Goal: Task Accomplishment & Management: Manage account settings

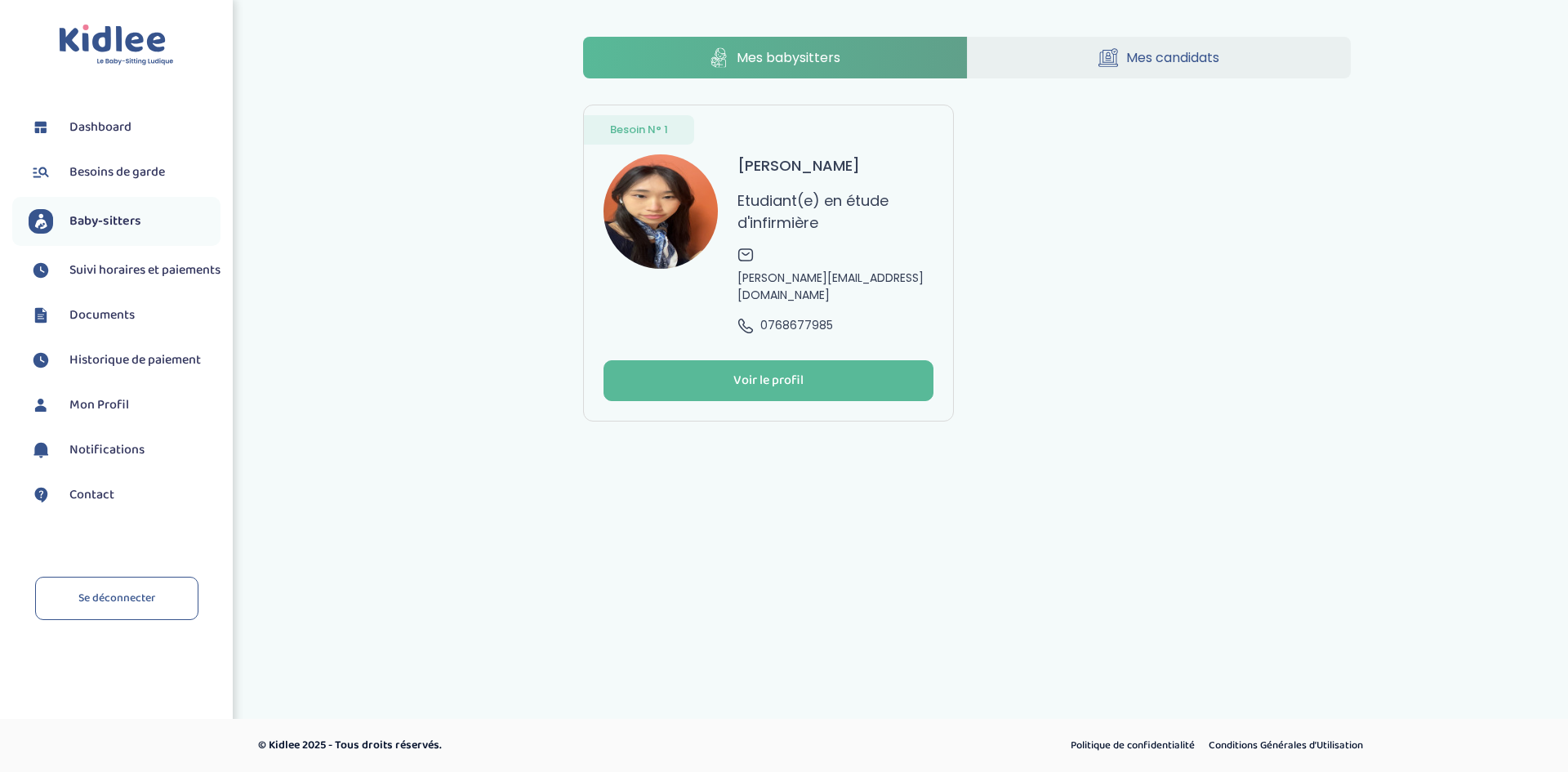
click at [131, 280] on span "Suivi horaires et paiements" at bounding box center [144, 270] width 151 height 20
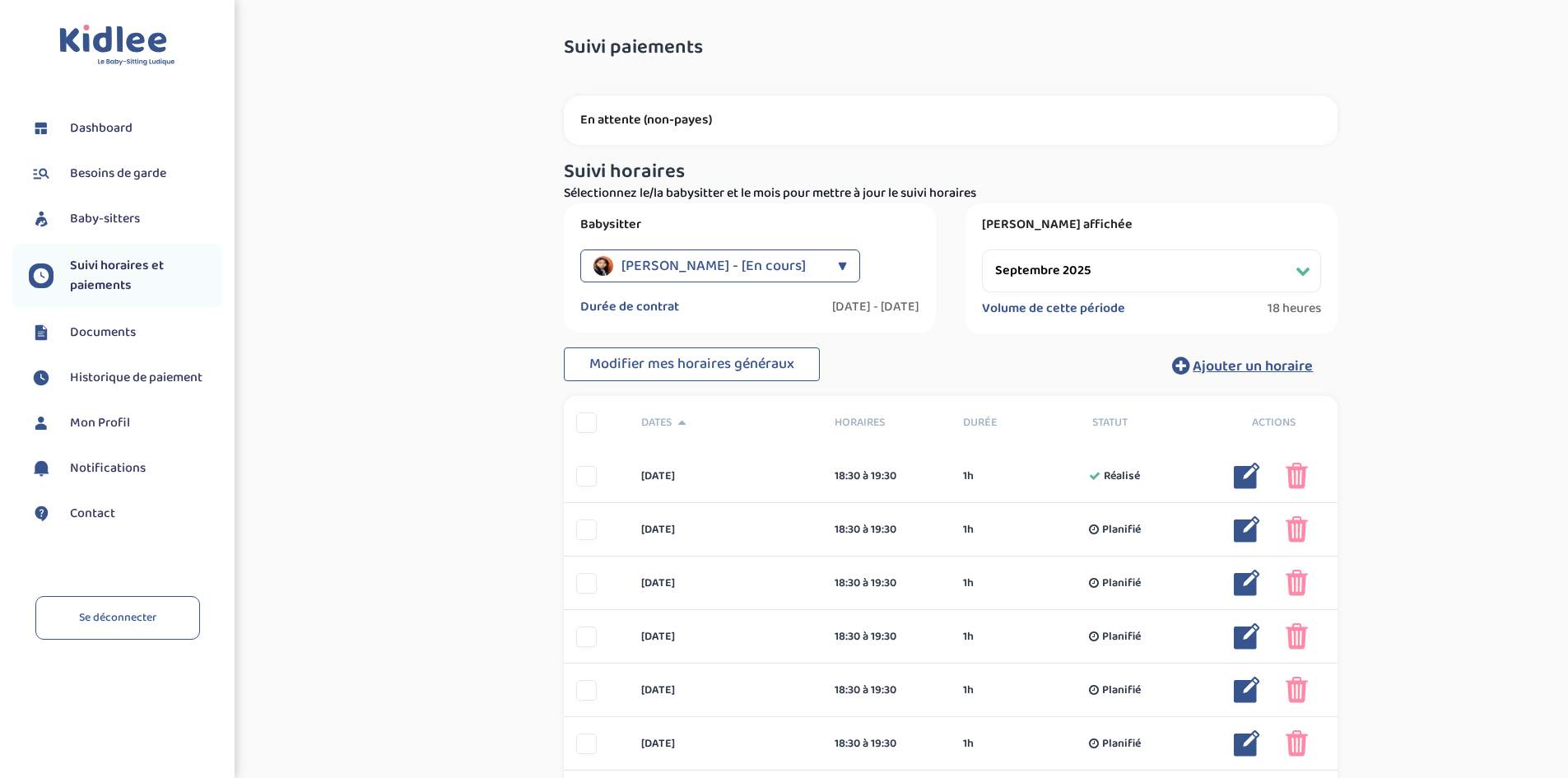
select select "septembre 2025"
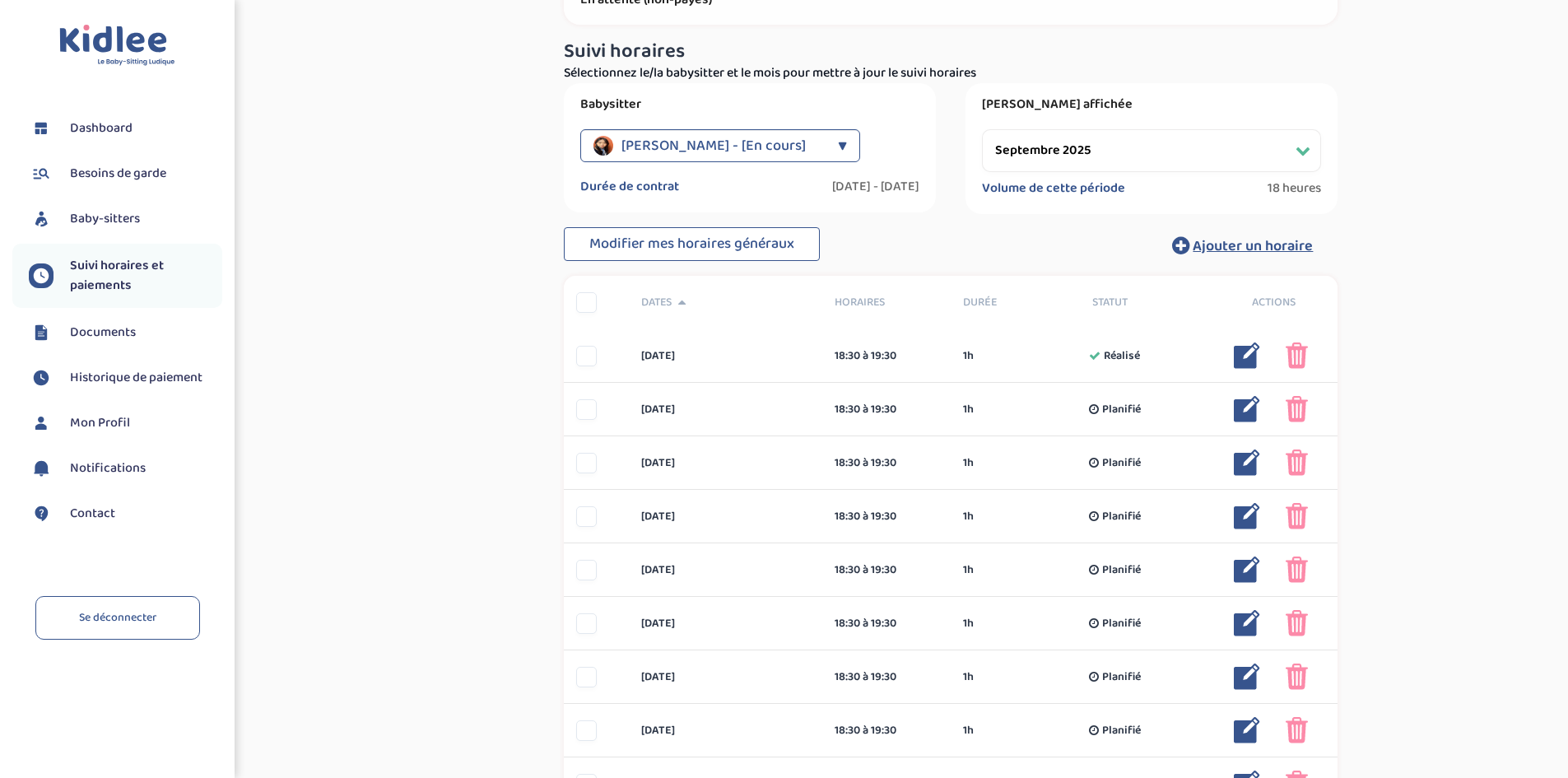
scroll to position [165, 0]
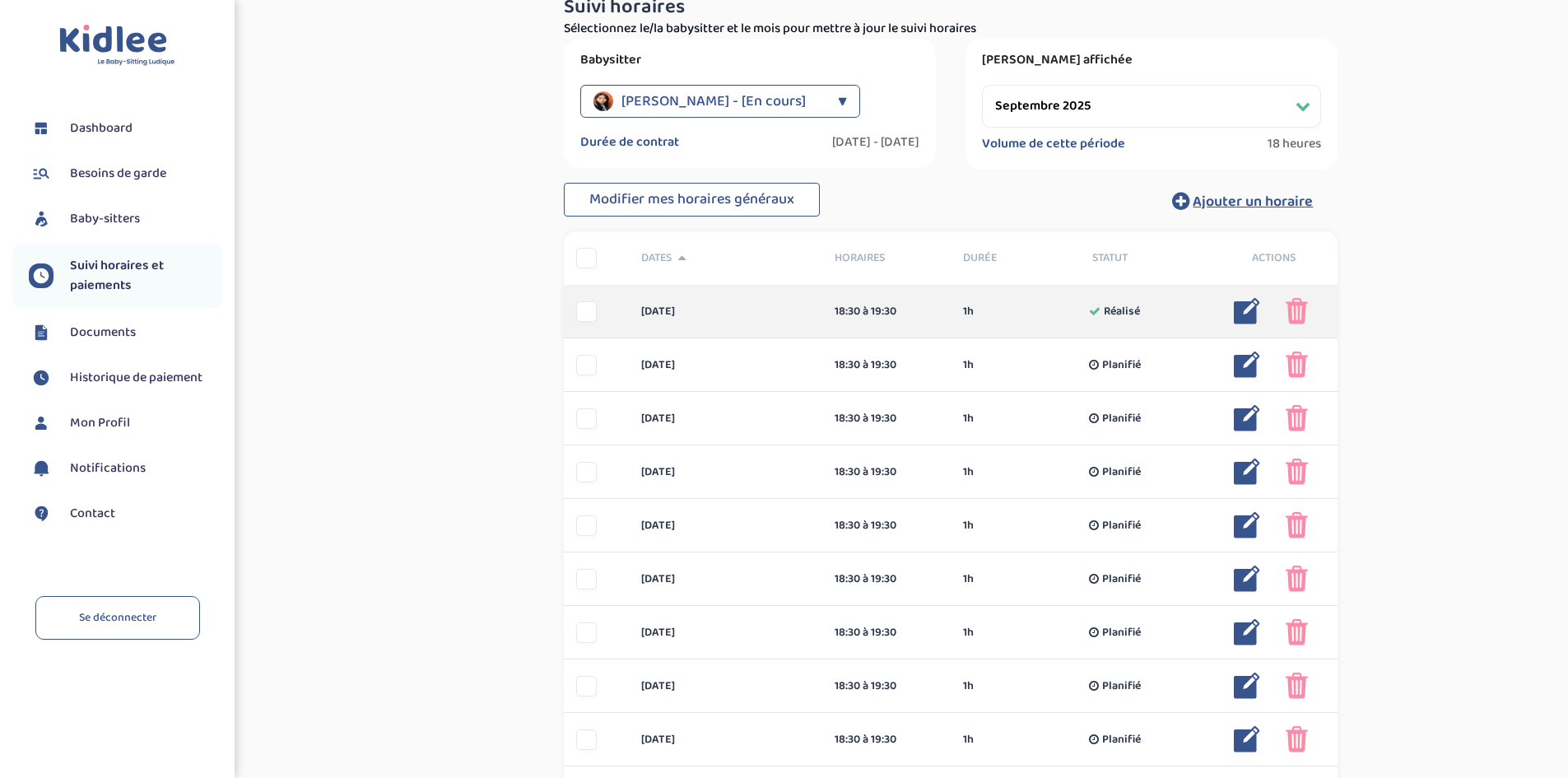
click at [1304, 310] on img at bounding box center [1298, 311] width 22 height 27
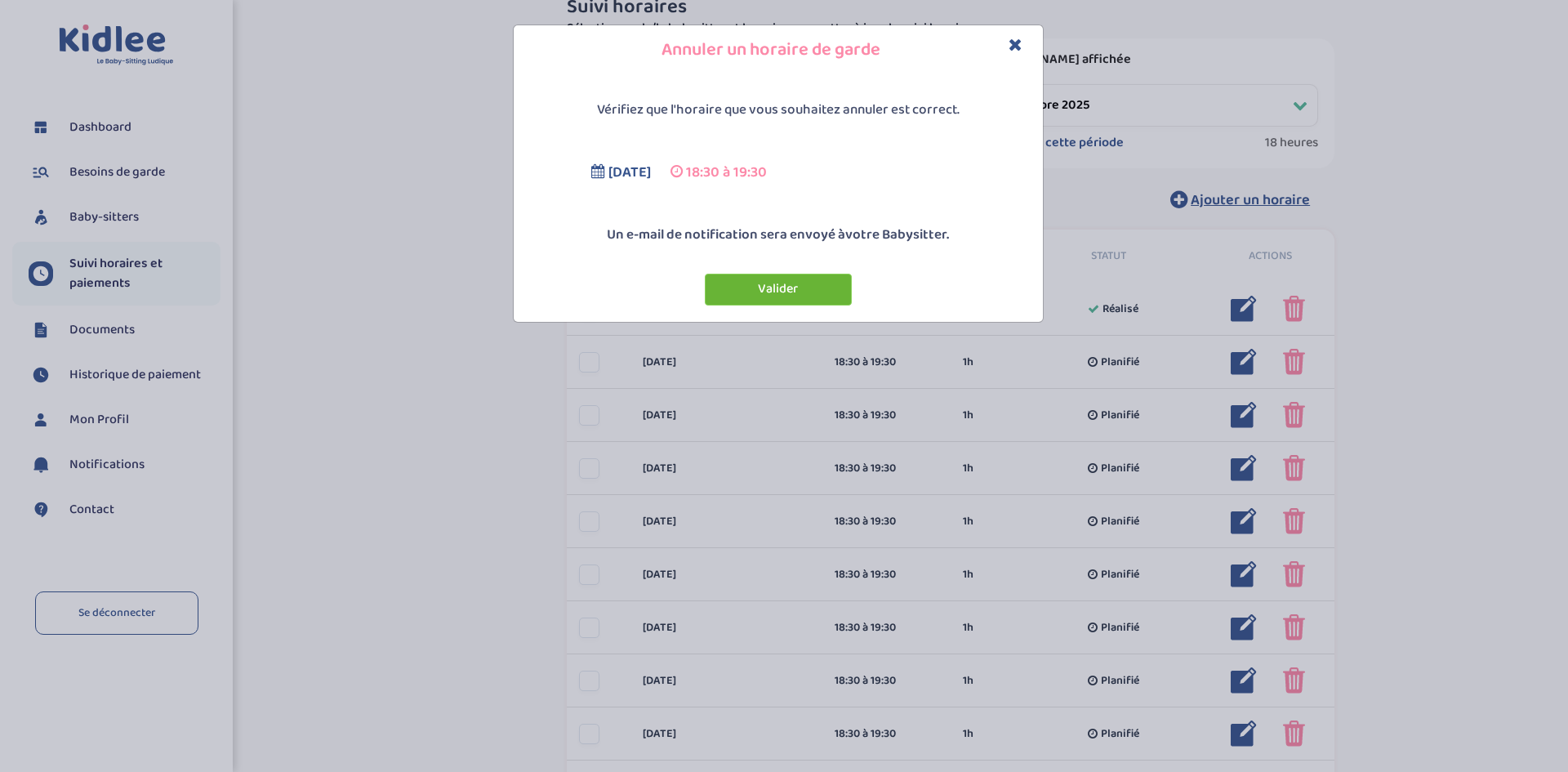
click at [804, 289] on button "Valider" at bounding box center [778, 289] width 147 height 32
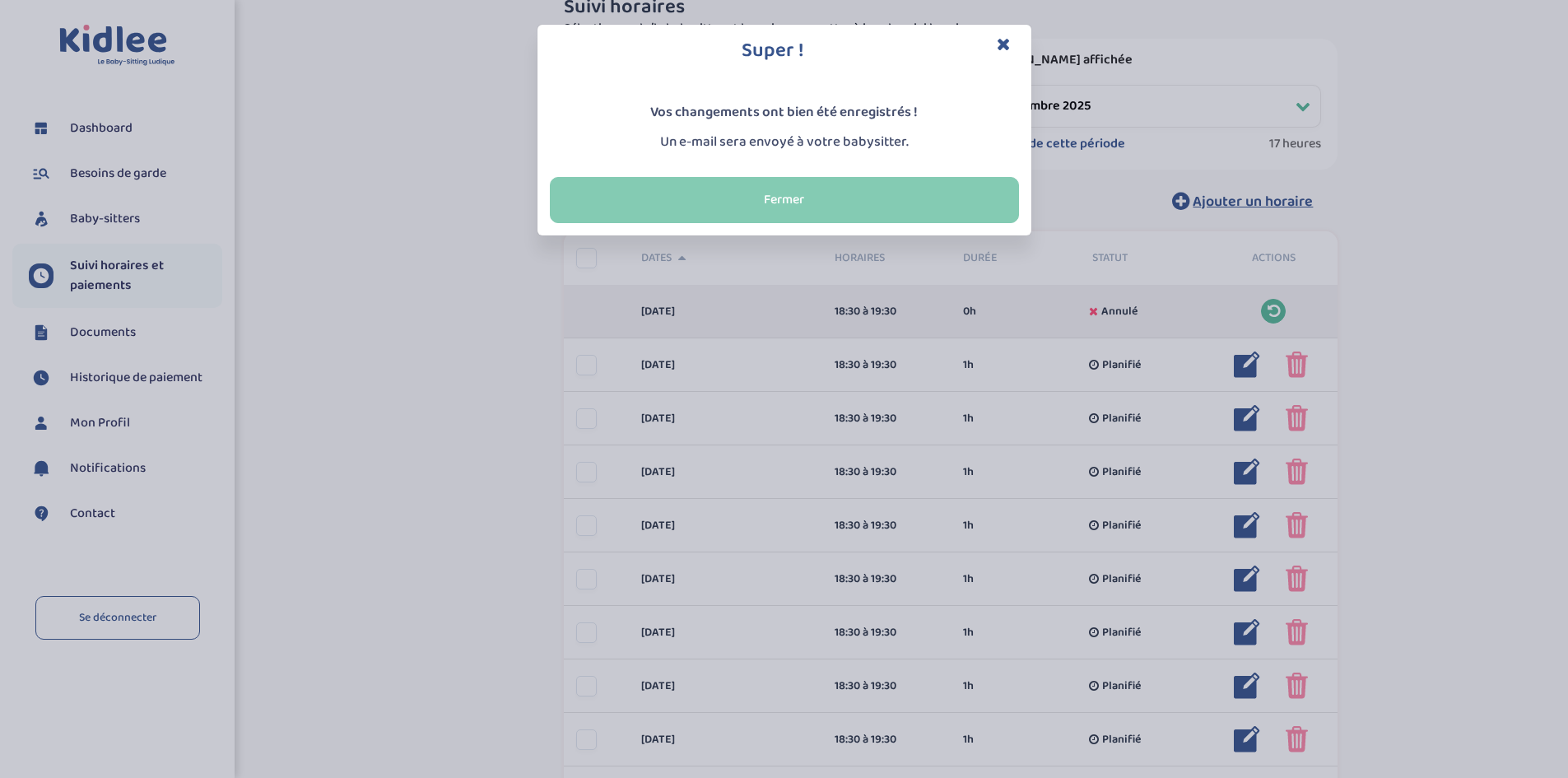
click at [831, 191] on button "Fermer" at bounding box center [784, 200] width 469 height 46
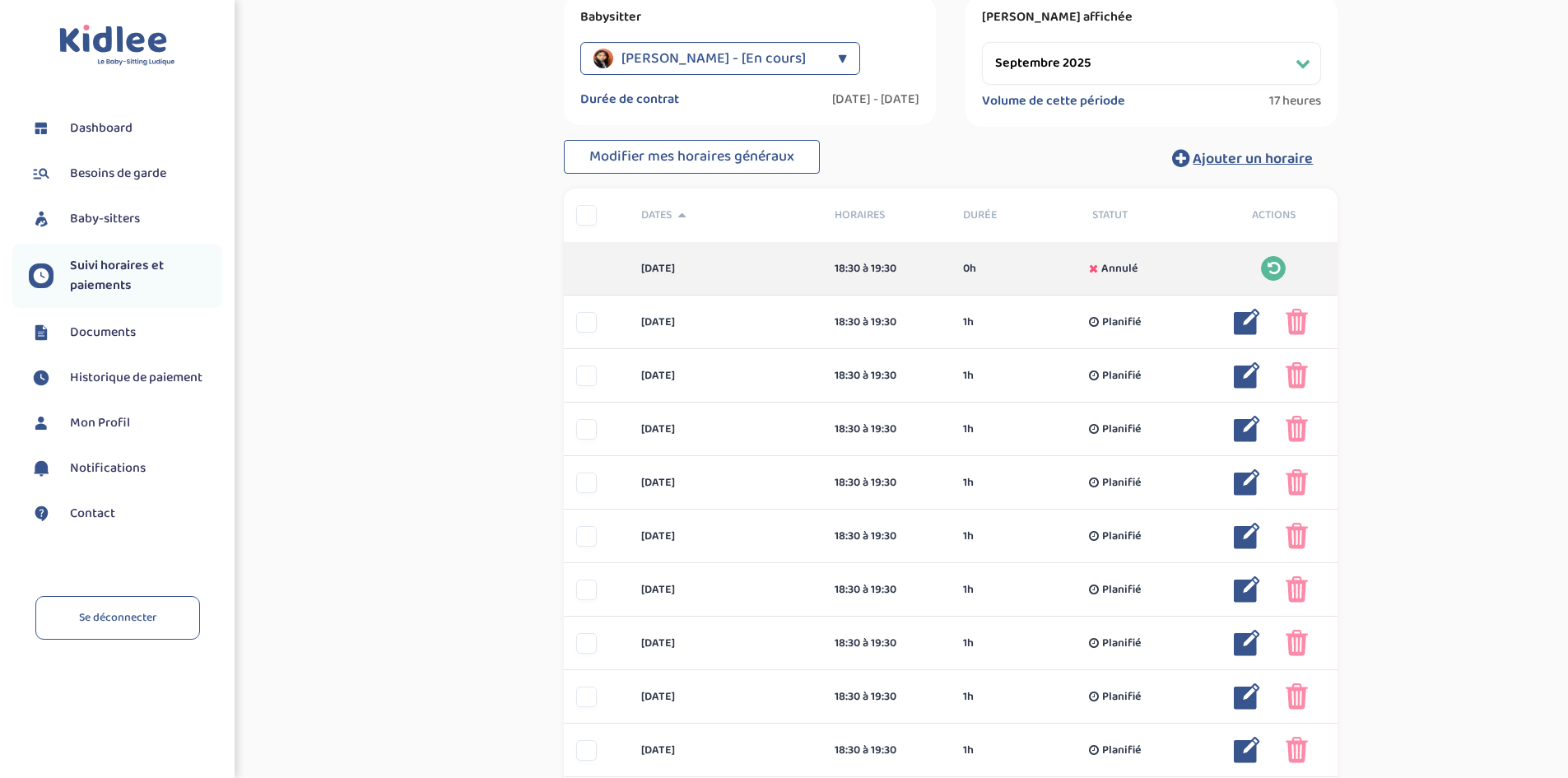
scroll to position [247, 0]
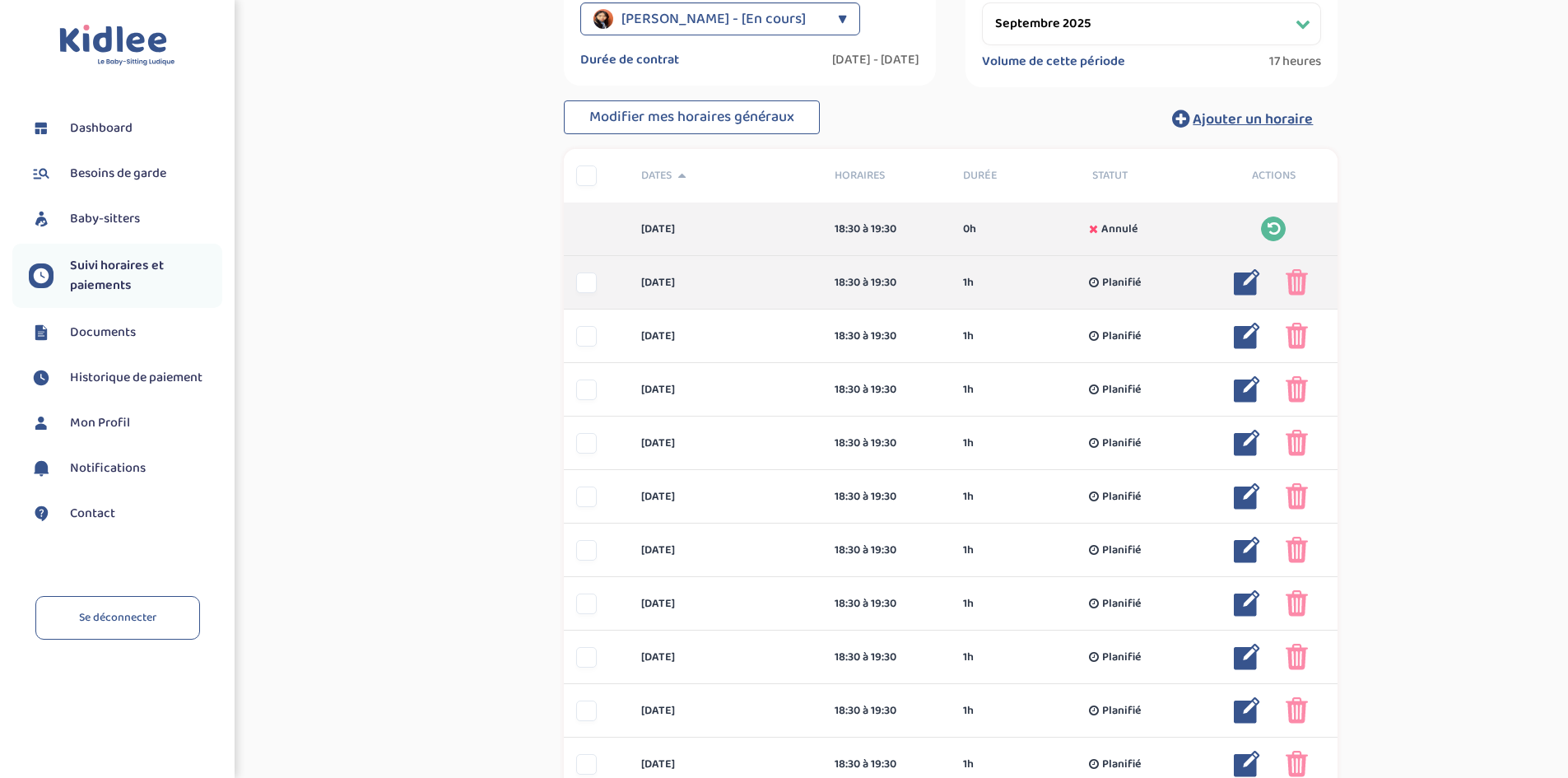
click at [1299, 275] on img at bounding box center [1298, 282] width 22 height 27
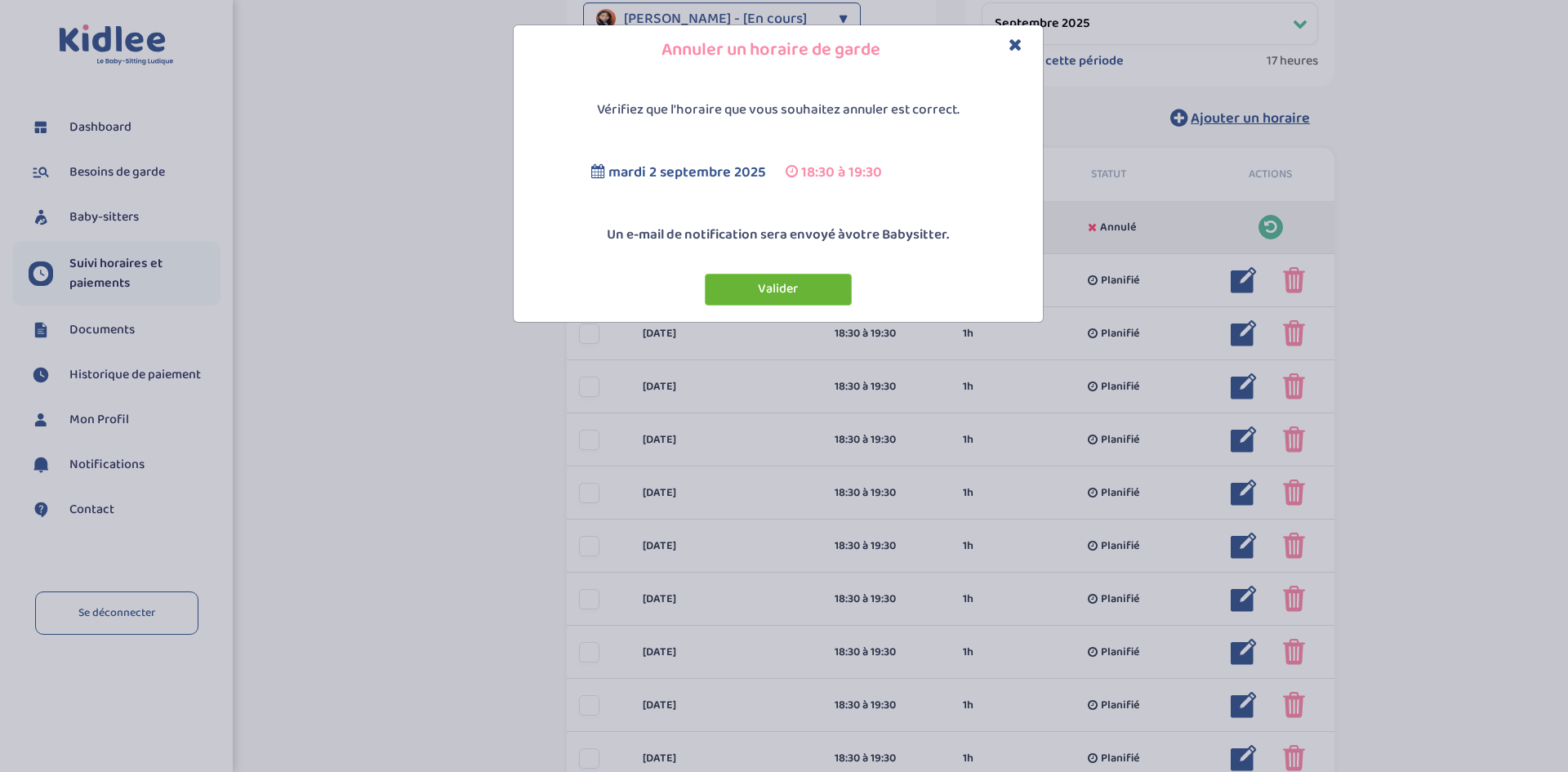
click at [769, 284] on button "Valider" at bounding box center [778, 289] width 147 height 32
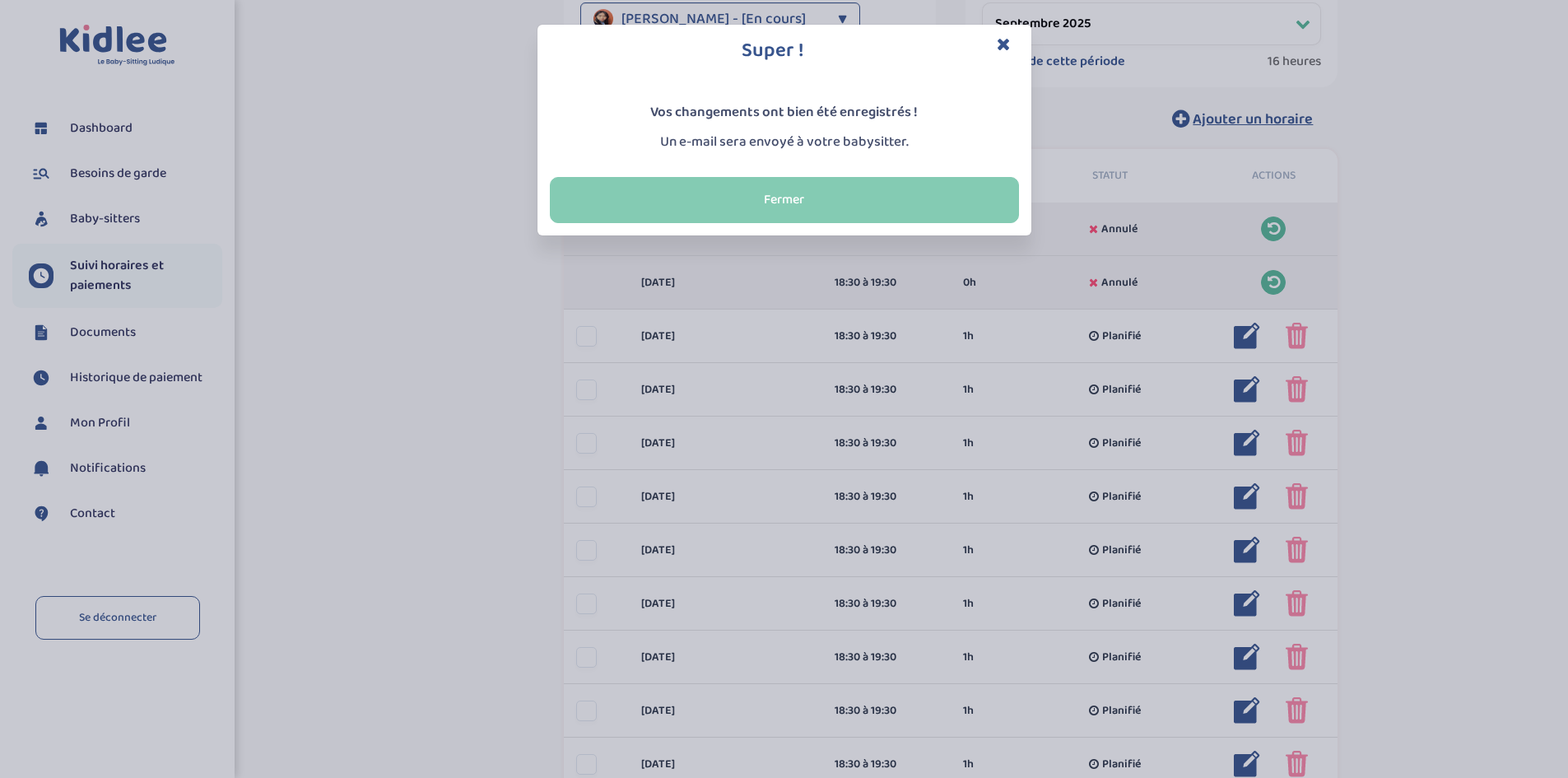
click at [811, 201] on button "Fermer" at bounding box center [784, 200] width 469 height 46
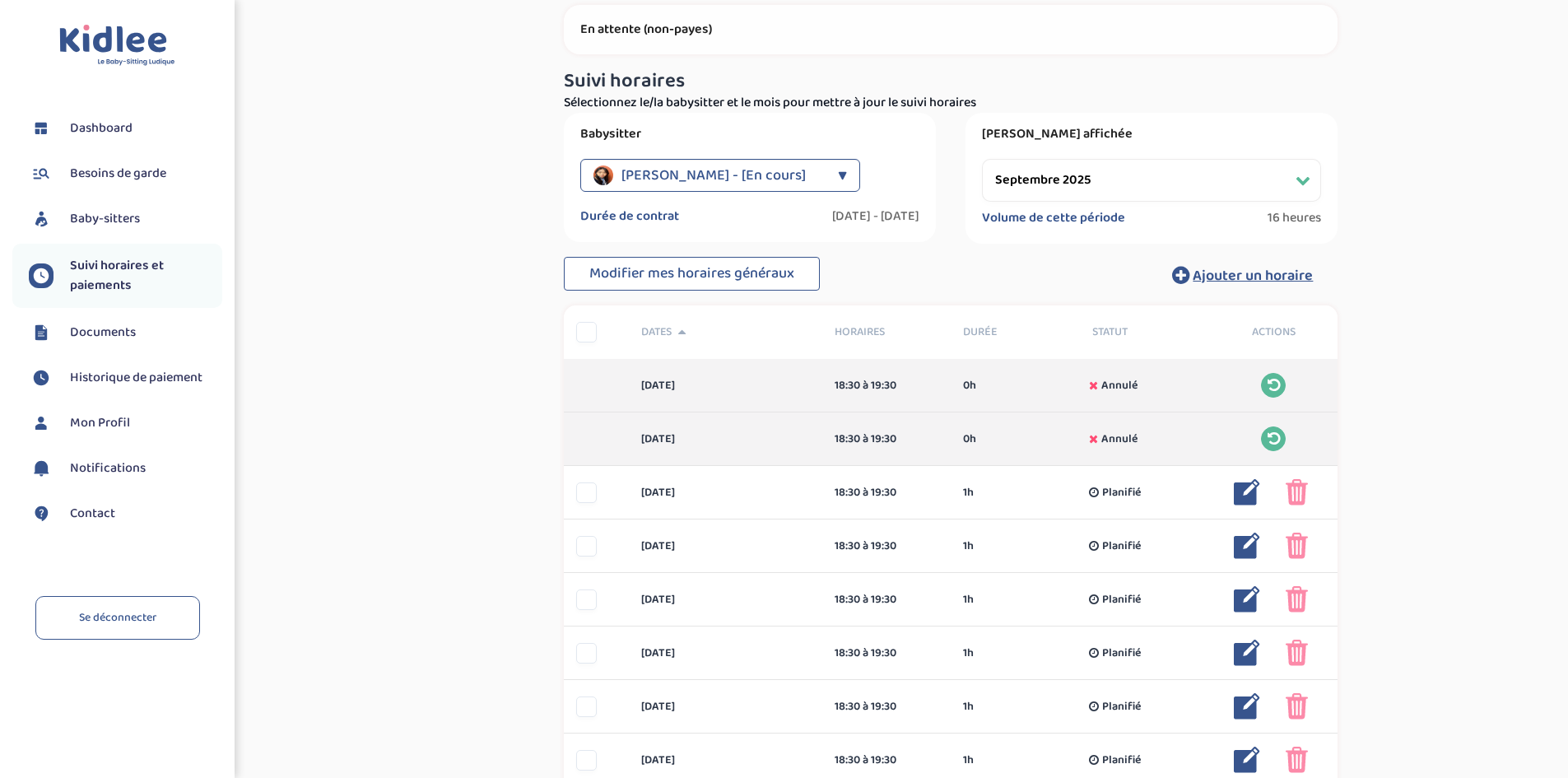
scroll to position [0, 0]
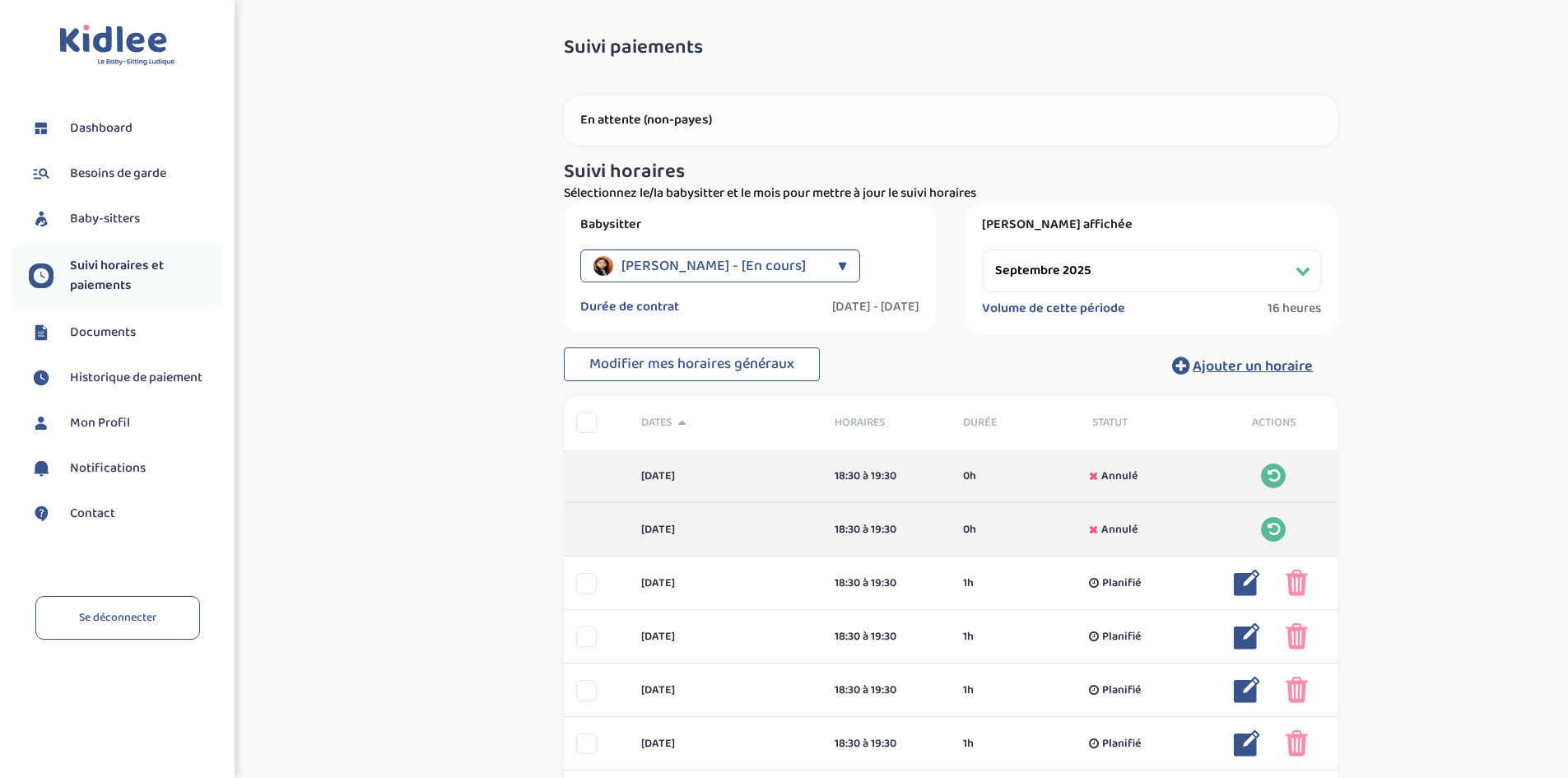
click at [782, 273] on div "SHI Caroline - [En cours]" at bounding box center [711, 265] width 236 height 33
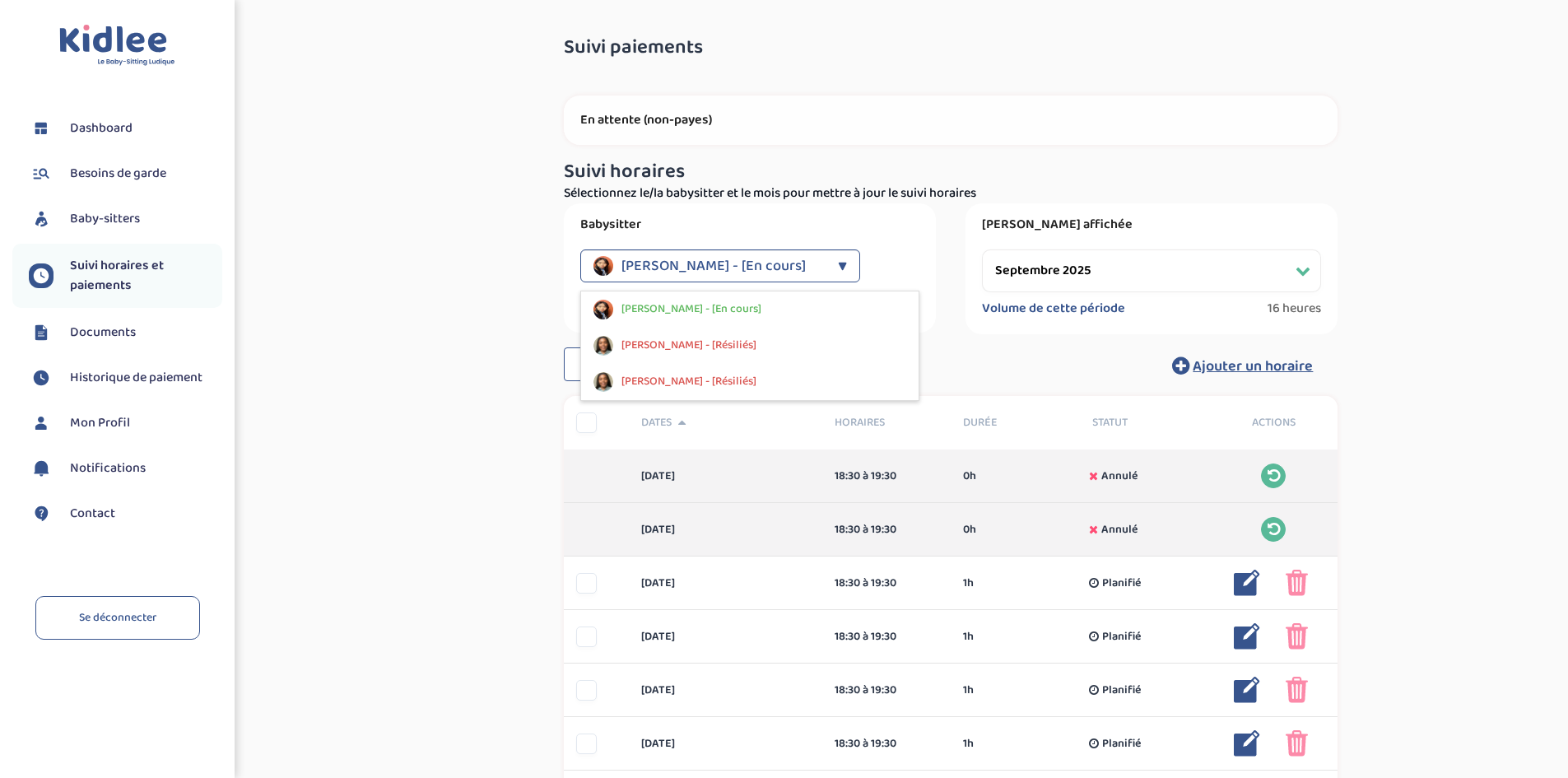
click at [410, 281] on div "Suivi paiements ZVN3t7HS7IJh29hXCZxPzU3xcb5RBZ6NXobQS8zw En attente (non-payes)…" at bounding box center [951, 746] width 1209 height 1443
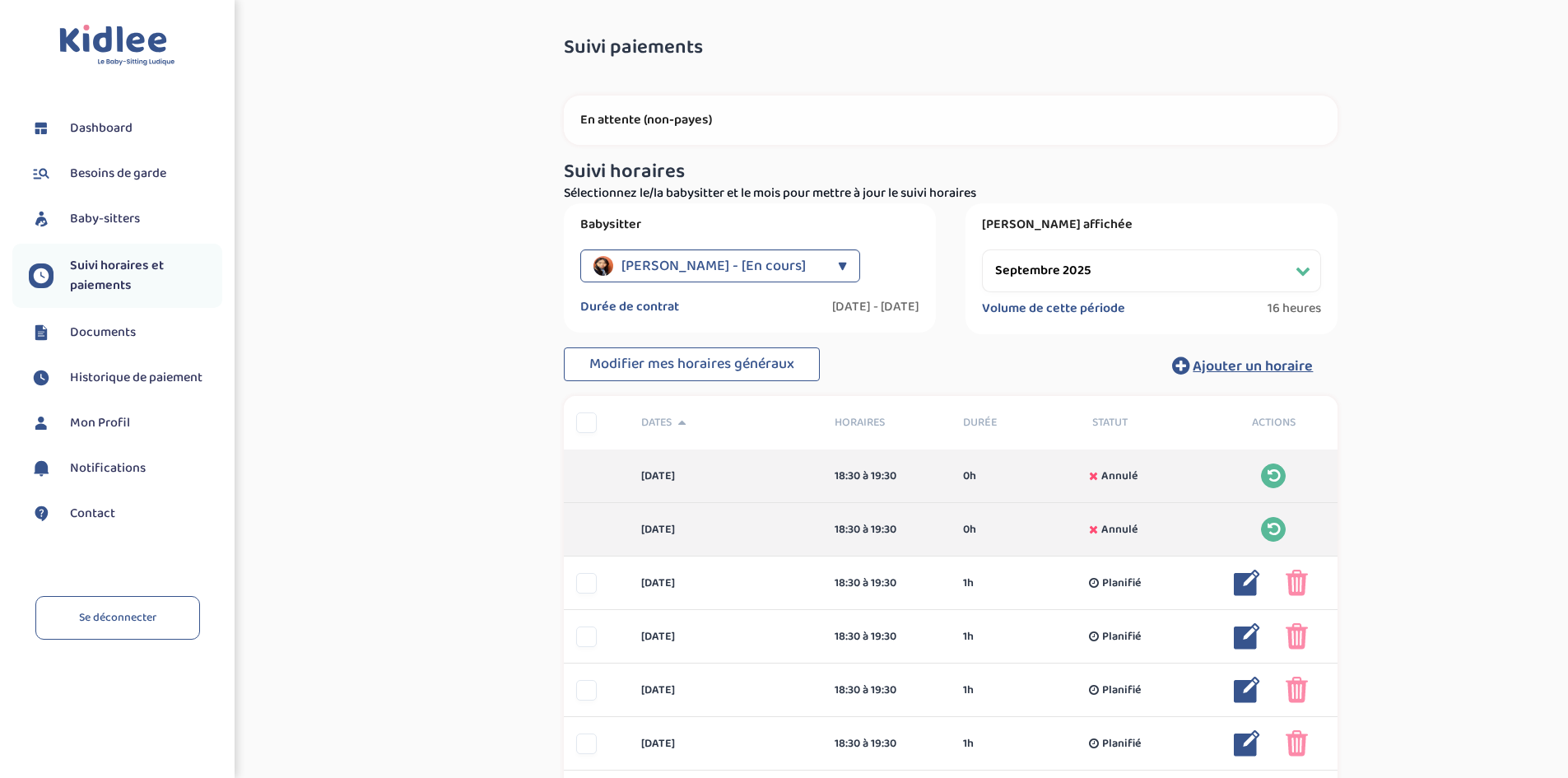
click at [125, 283] on span "Suivi horaires et paiements" at bounding box center [145, 276] width 152 height 40
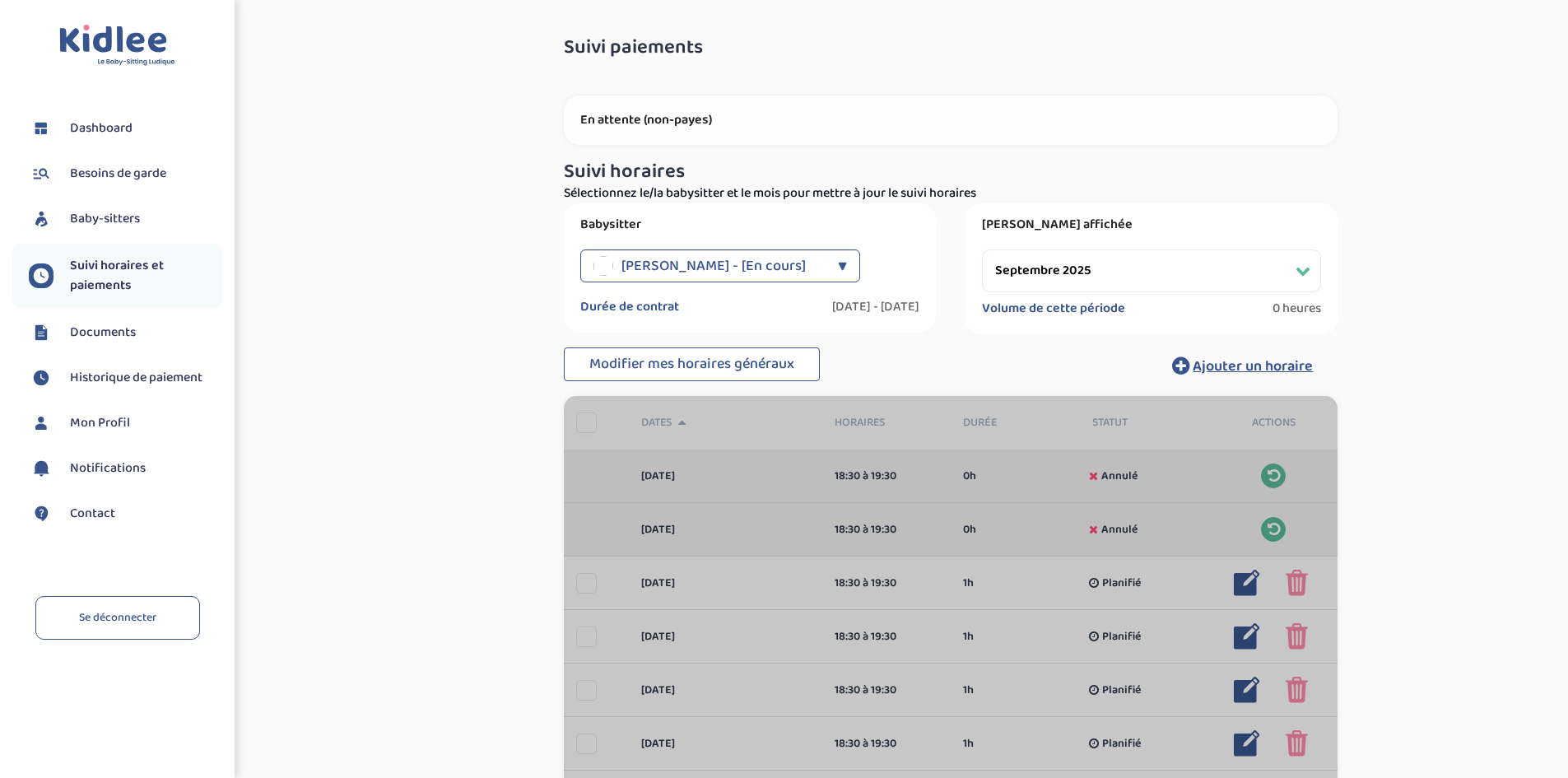
select select "septembre 2025"
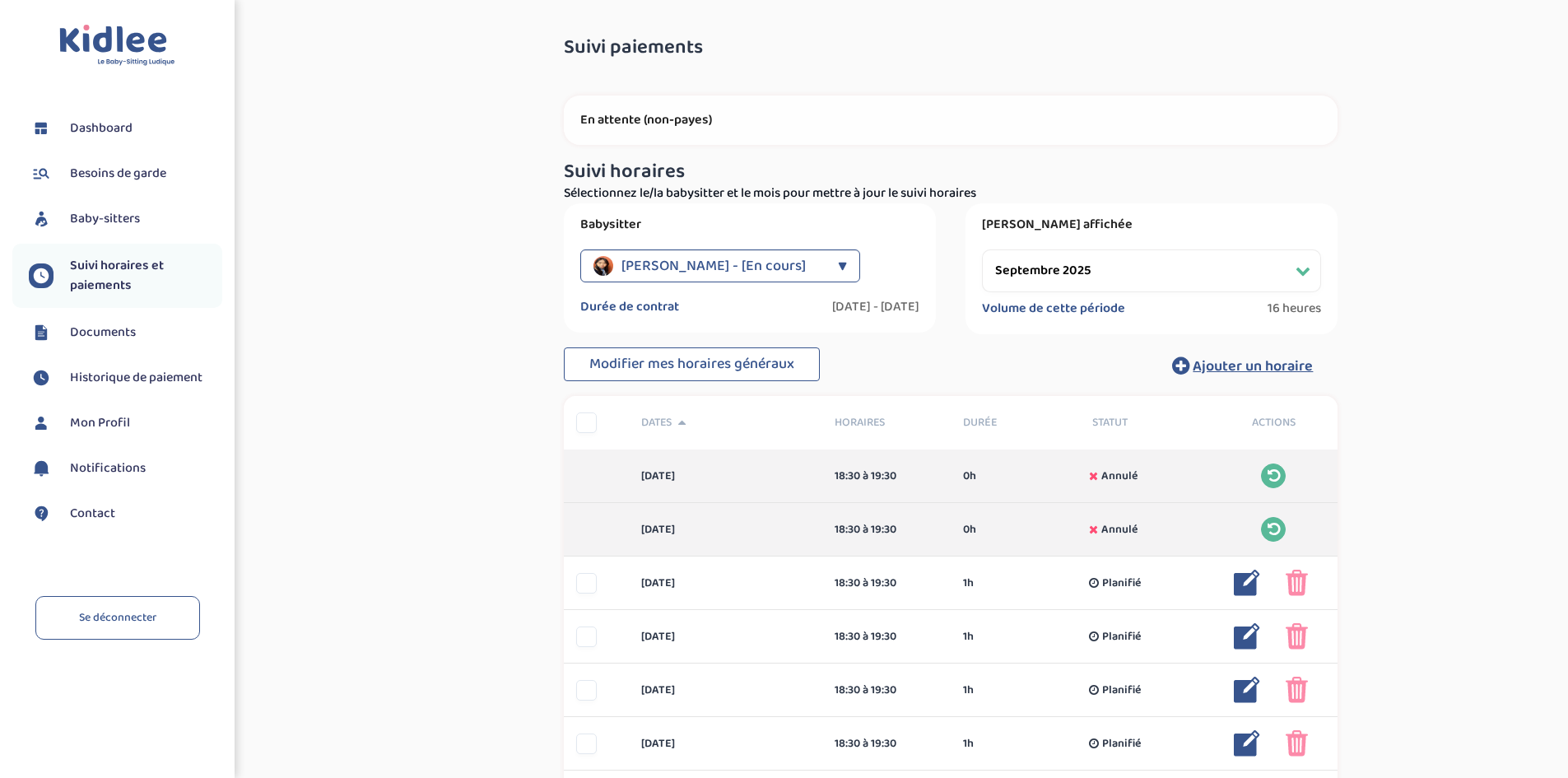
click at [111, 371] on span "Historique de paiement" at bounding box center [136, 378] width 132 height 20
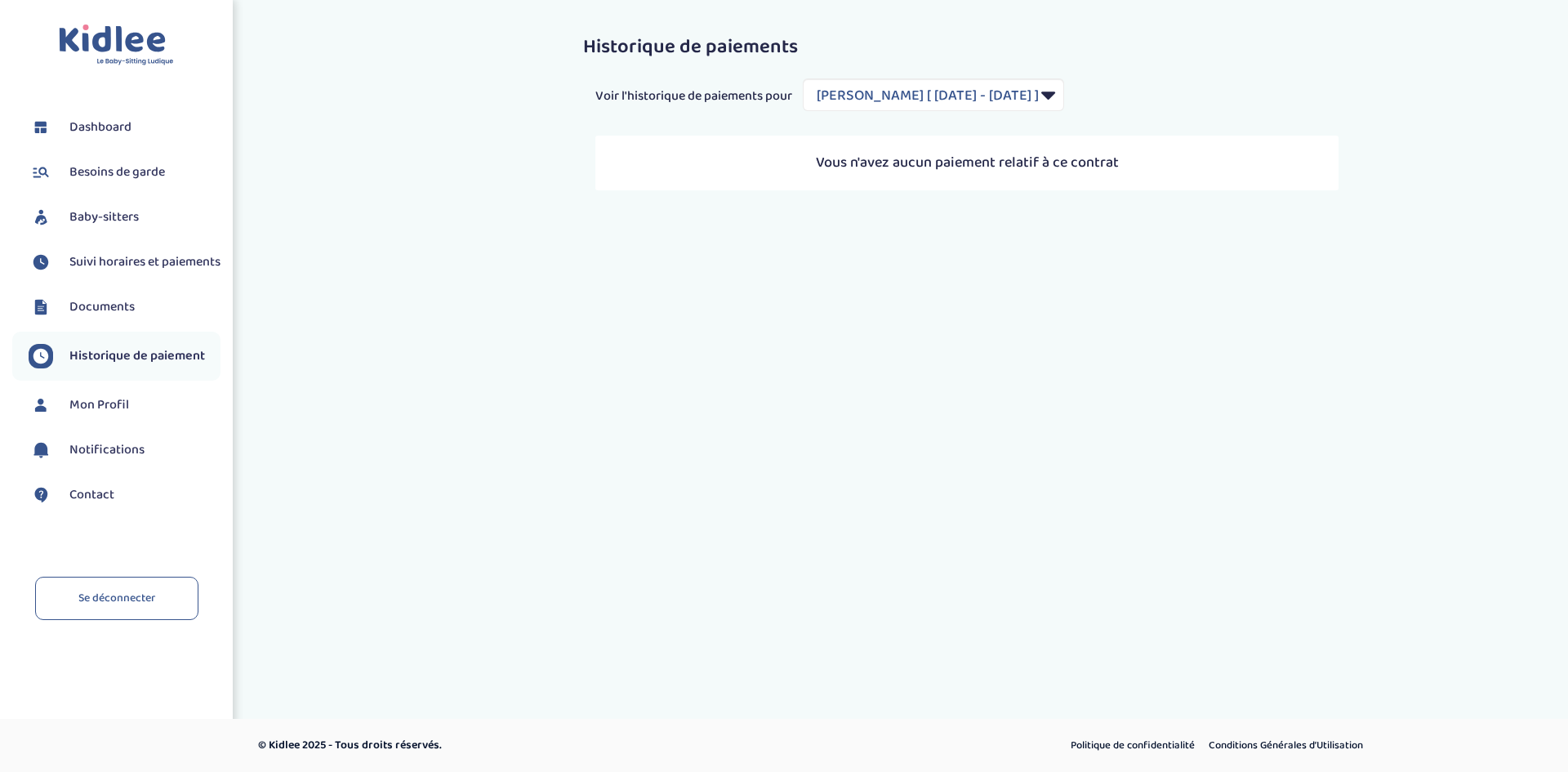
select select "1948"
click at [113, 415] on span "Mon Profil" at bounding box center [99, 405] width 60 height 20
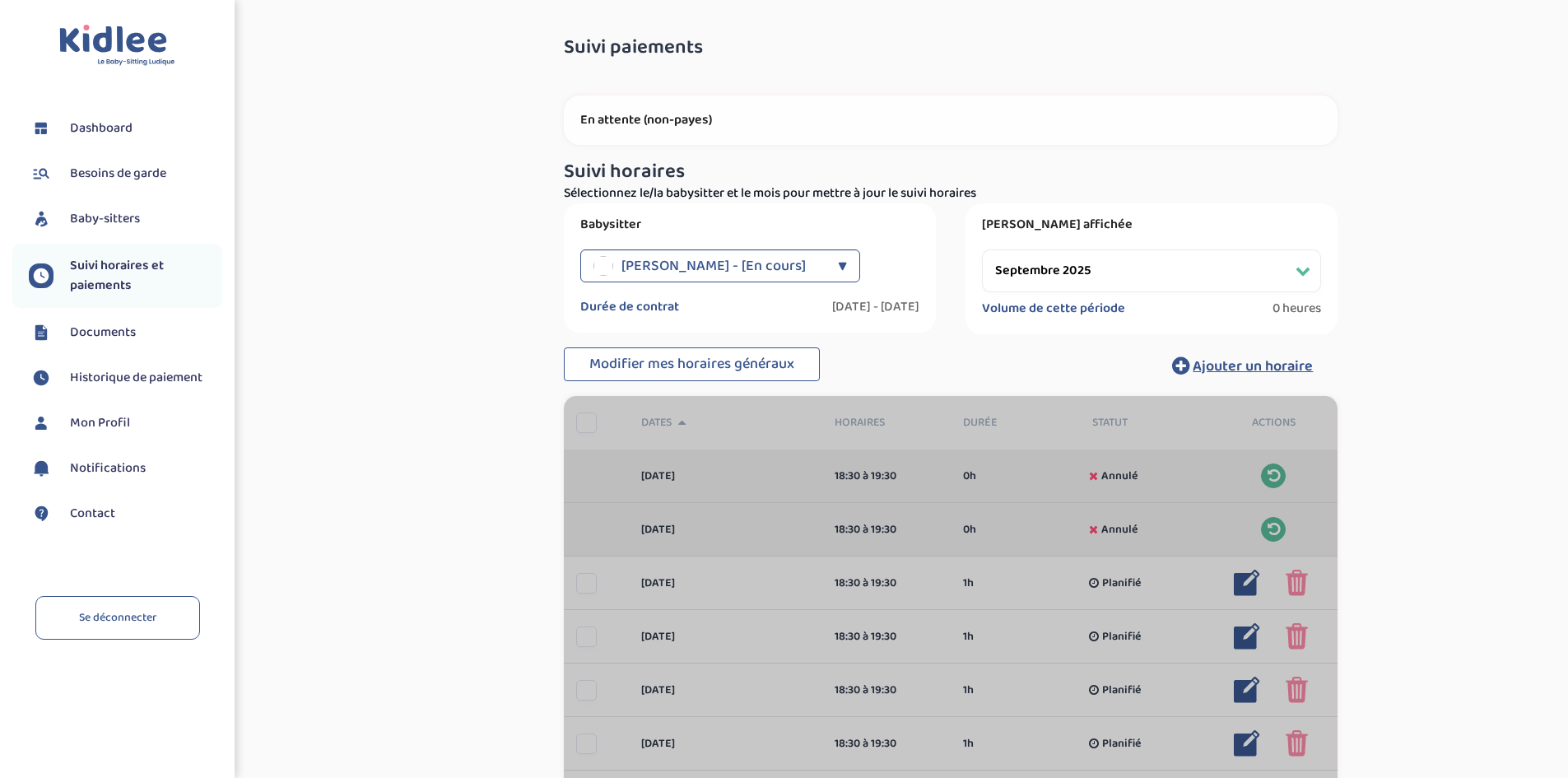
select select "septembre 2025"
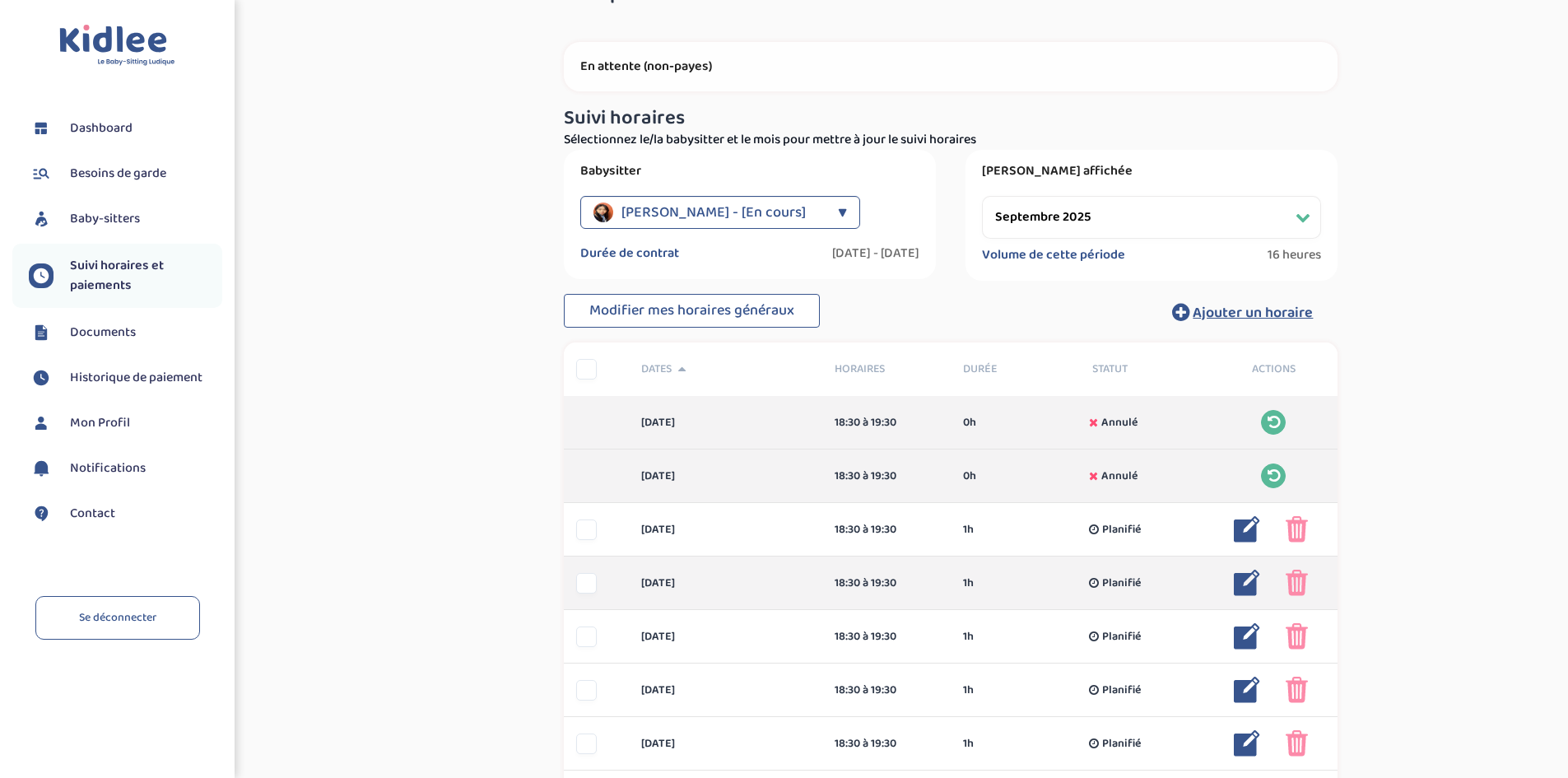
scroll to position [82, 0]
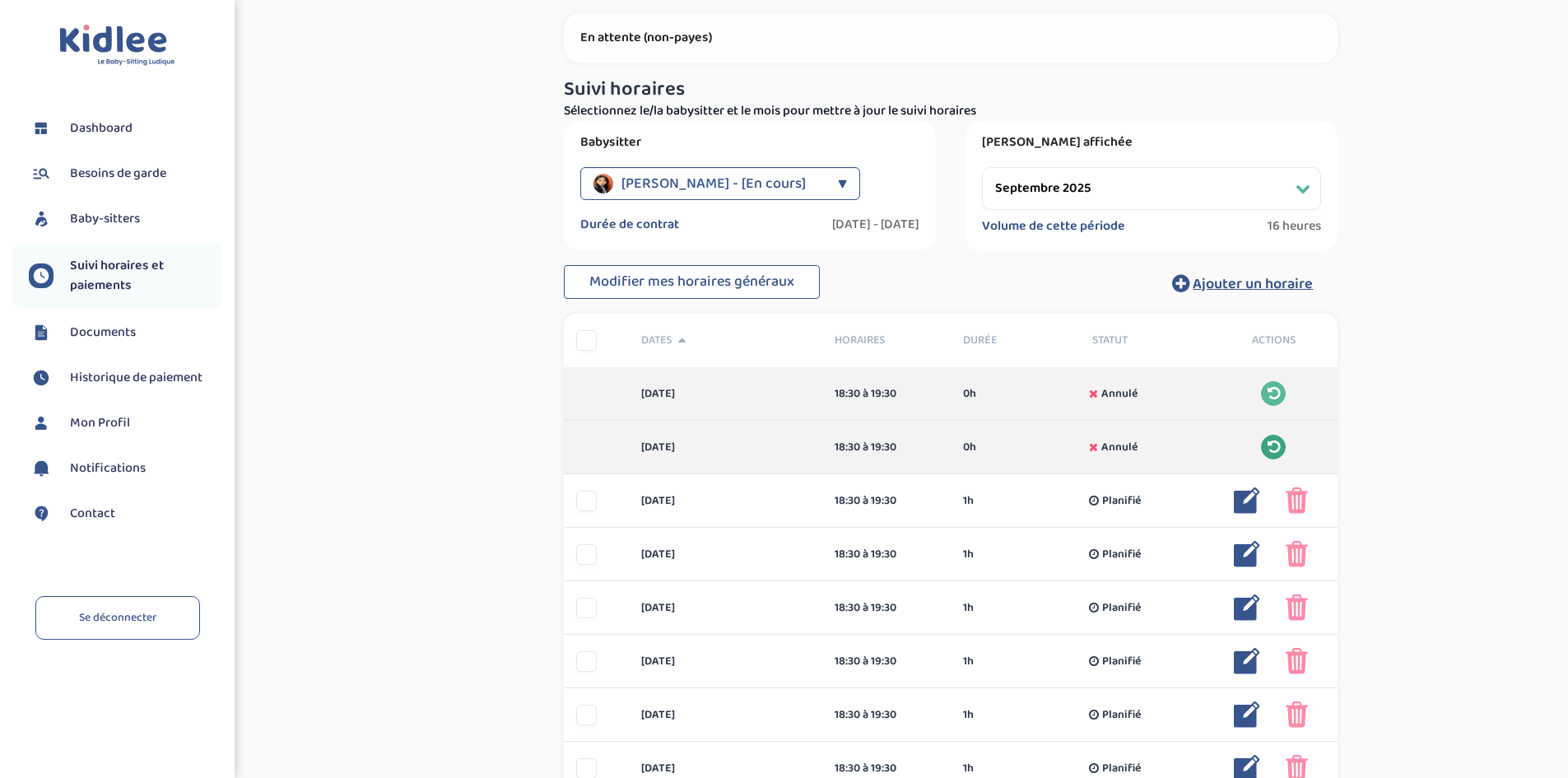
click at [1272, 448] on icon at bounding box center [1273, 447] width 12 height 15
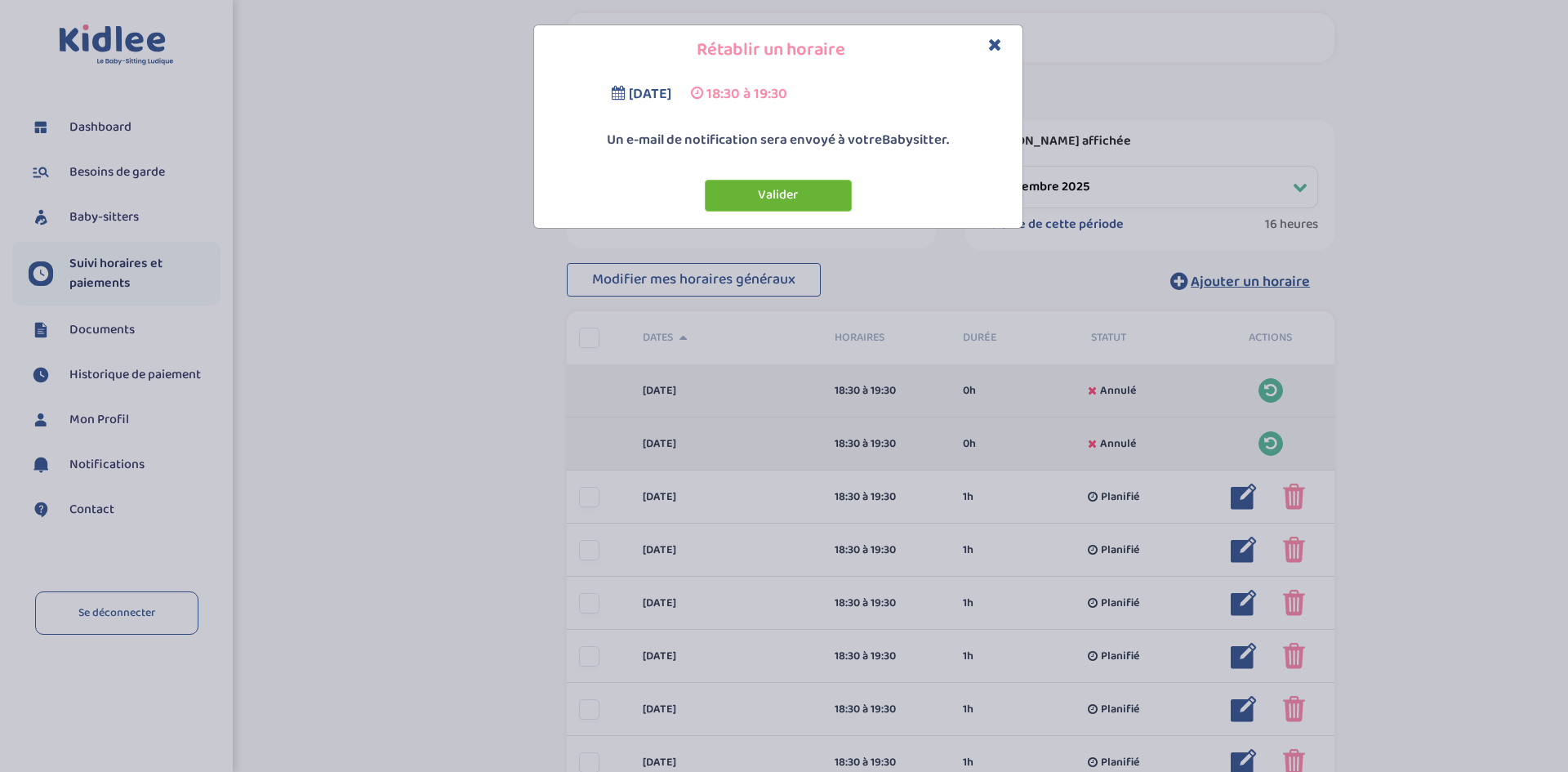
click at [799, 192] on button "Valider" at bounding box center [778, 195] width 147 height 32
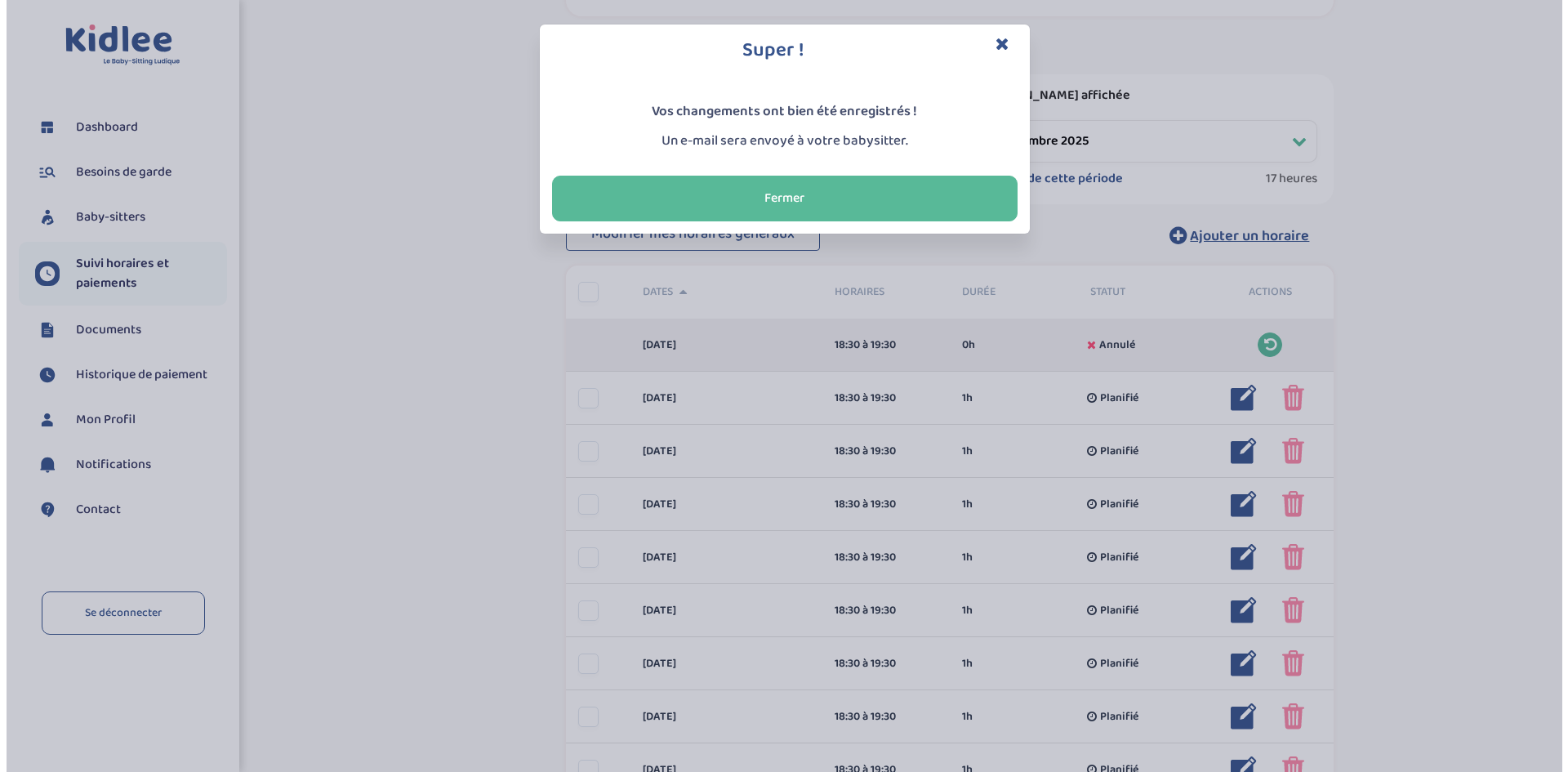
scroll to position [164, 0]
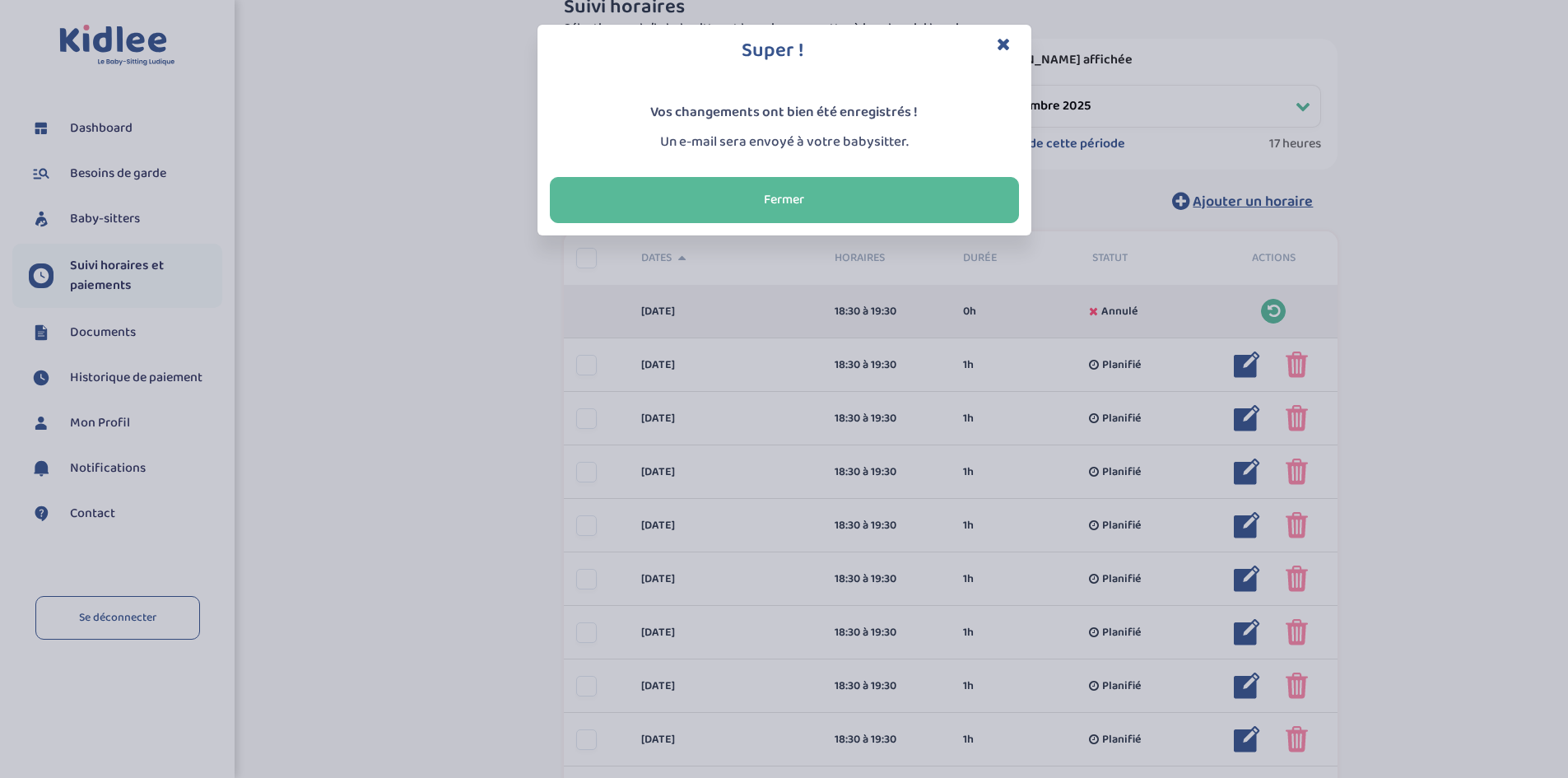
click at [1013, 45] on h3 "Super !" at bounding box center [784, 51] width 469 height 28
click at [1005, 43] on icon "Close" at bounding box center [1004, 44] width 14 height 17
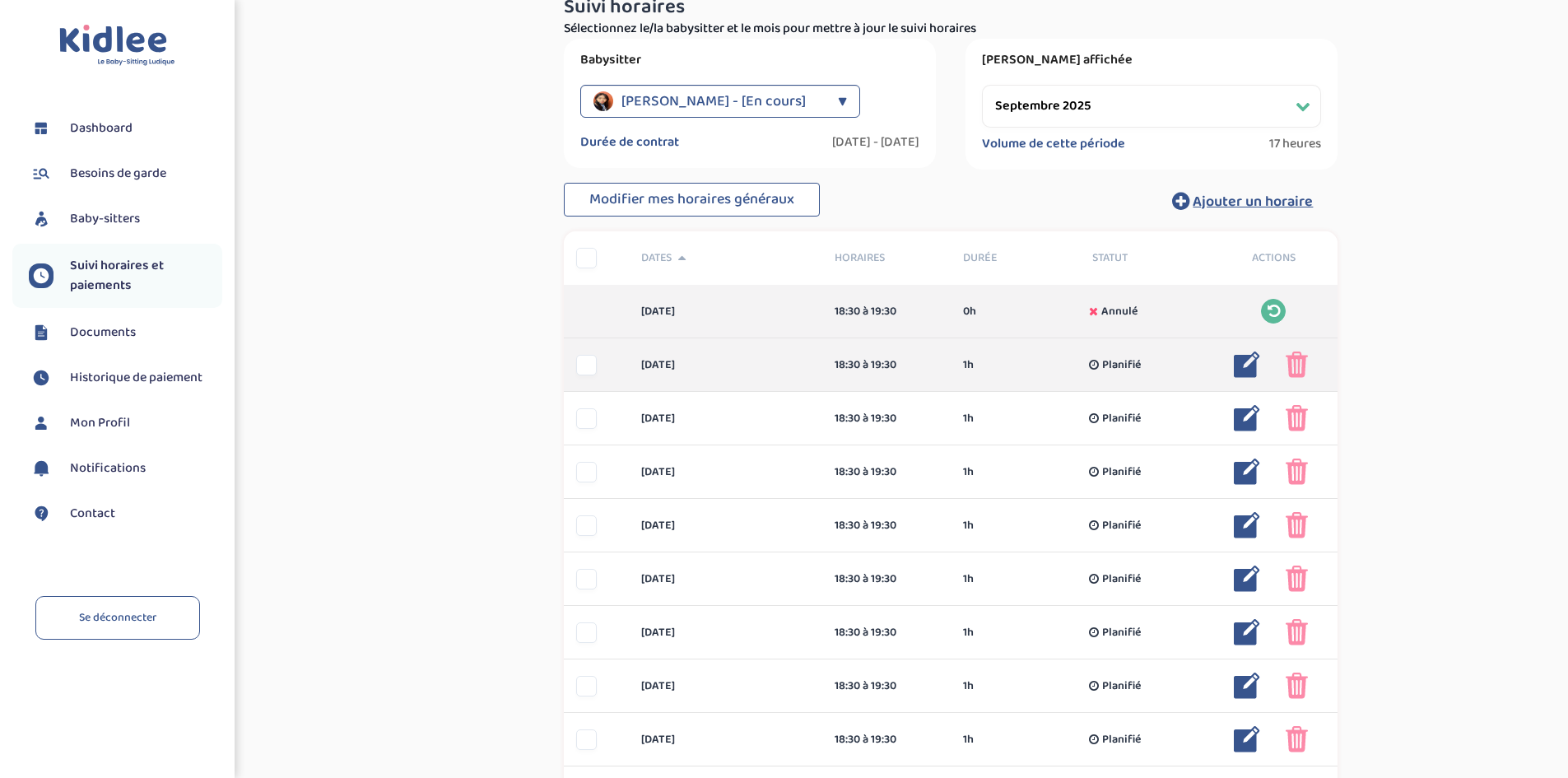
click at [1243, 368] on img at bounding box center [1247, 364] width 27 height 27
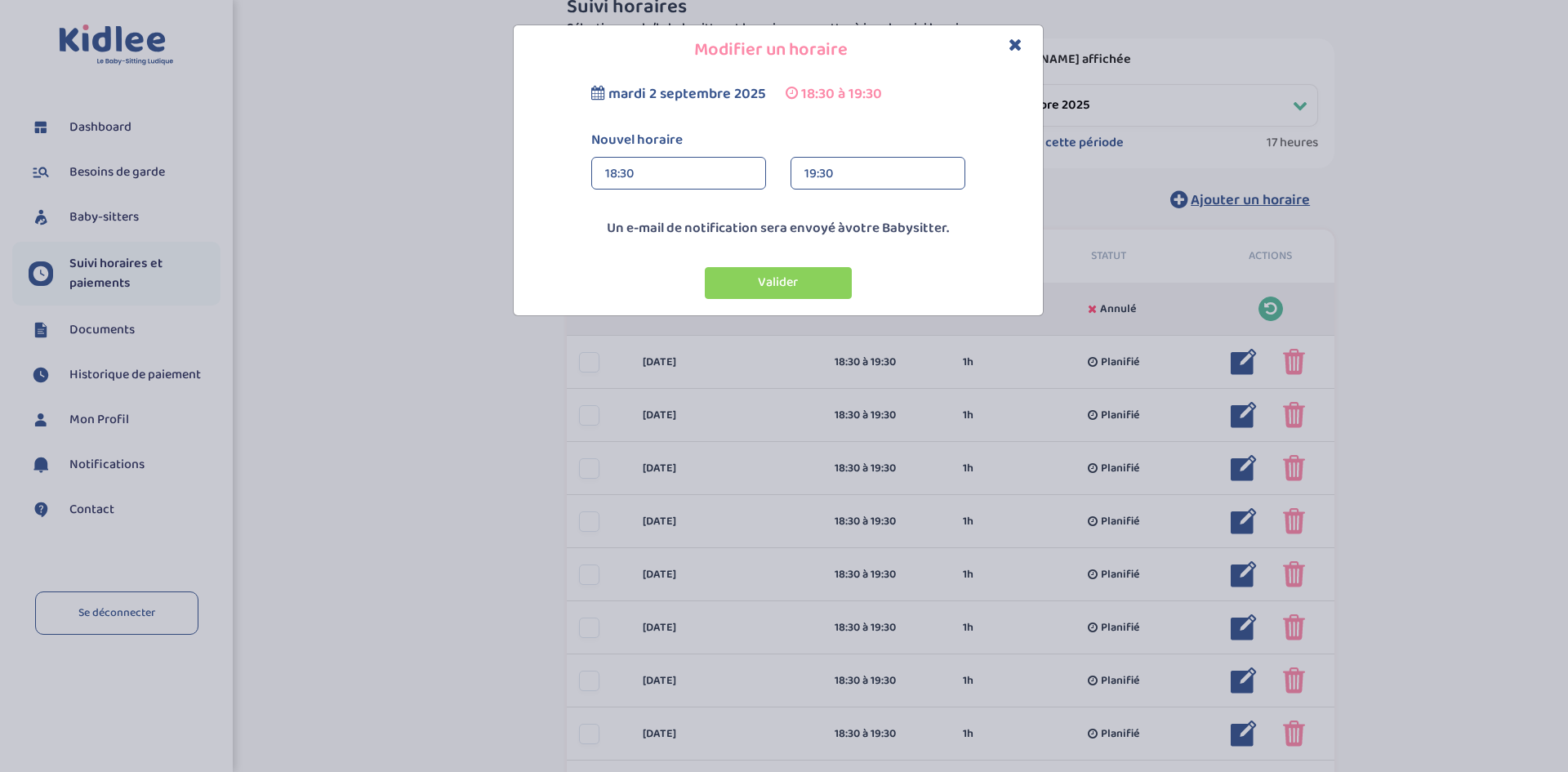
click at [864, 185] on div "19:30" at bounding box center [877, 174] width 147 height 32
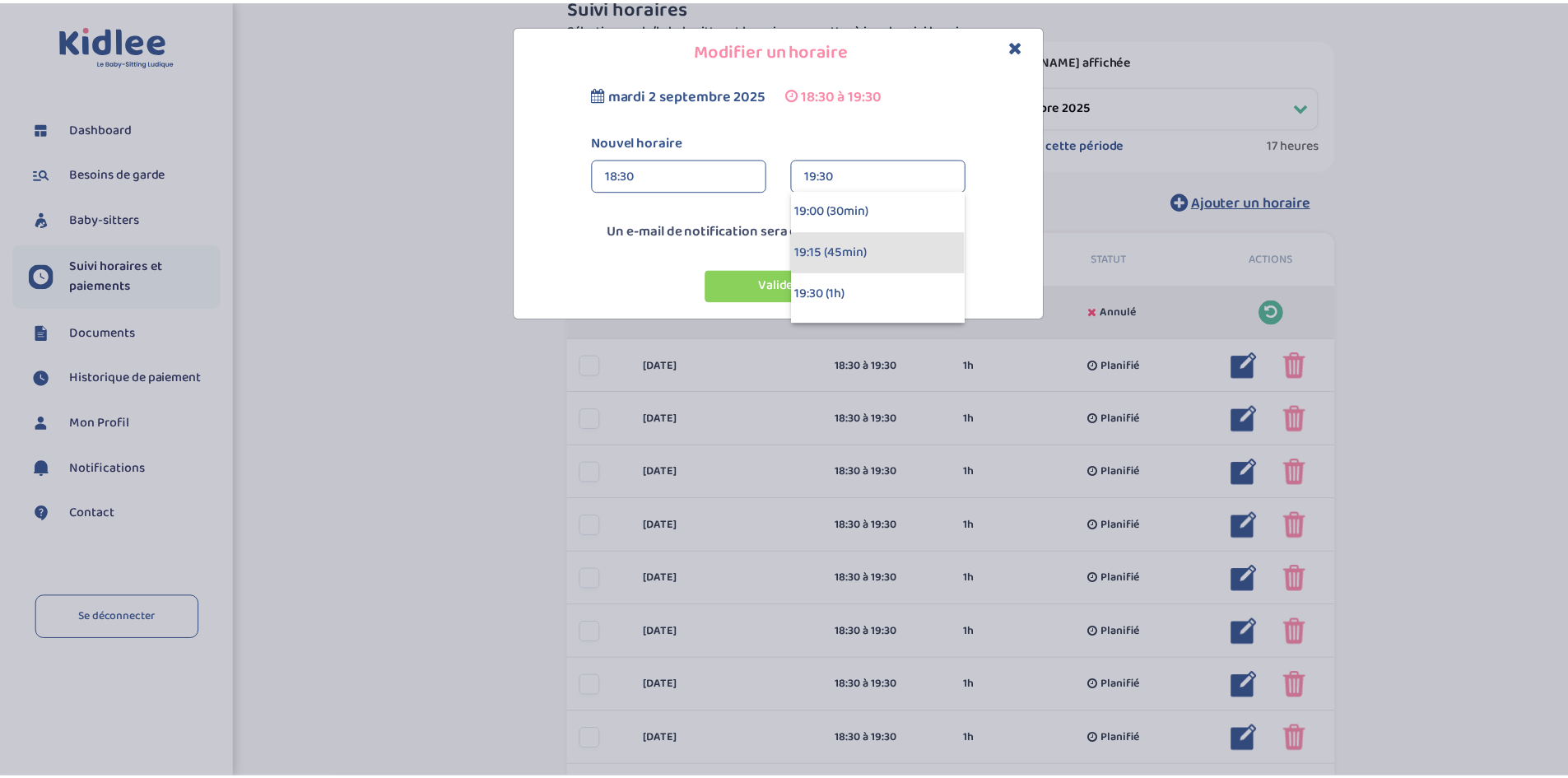
scroll to position [82, 0]
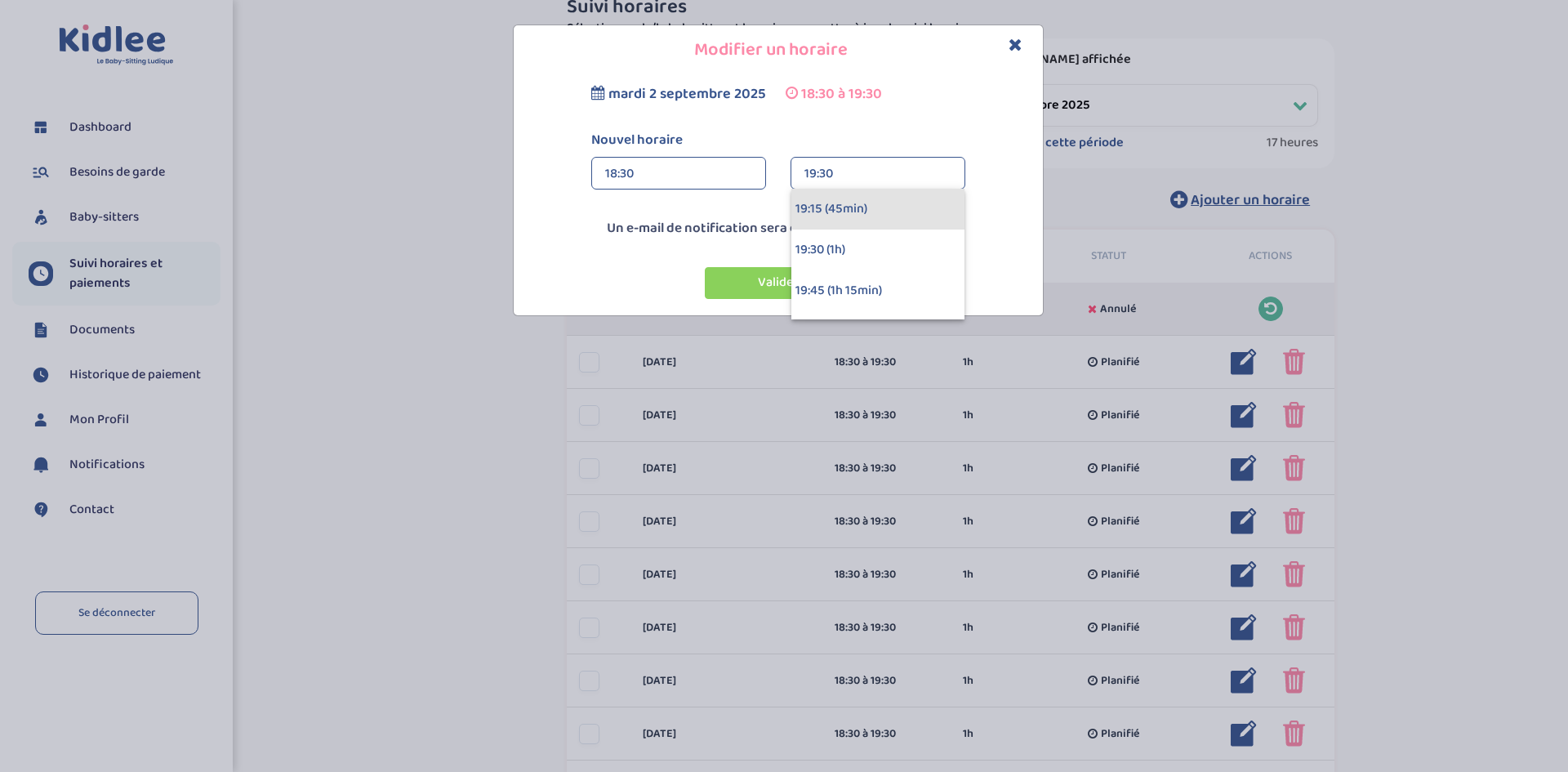
click at [847, 216] on div "19:15 (45min)" at bounding box center [877, 209] width 173 height 41
click at [788, 282] on button "Valider" at bounding box center [778, 282] width 147 height 32
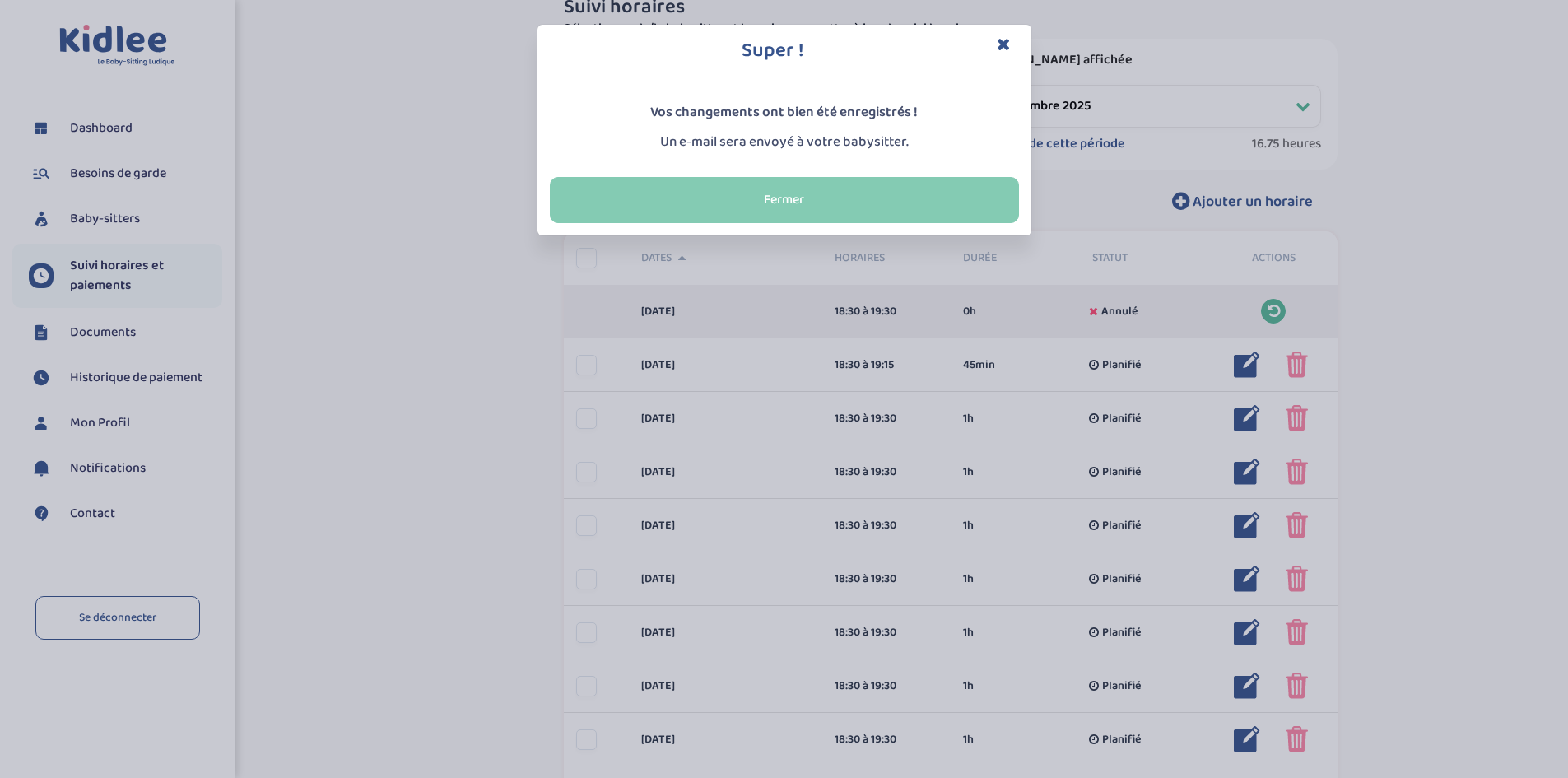
click at [830, 209] on button "Fermer" at bounding box center [784, 200] width 469 height 46
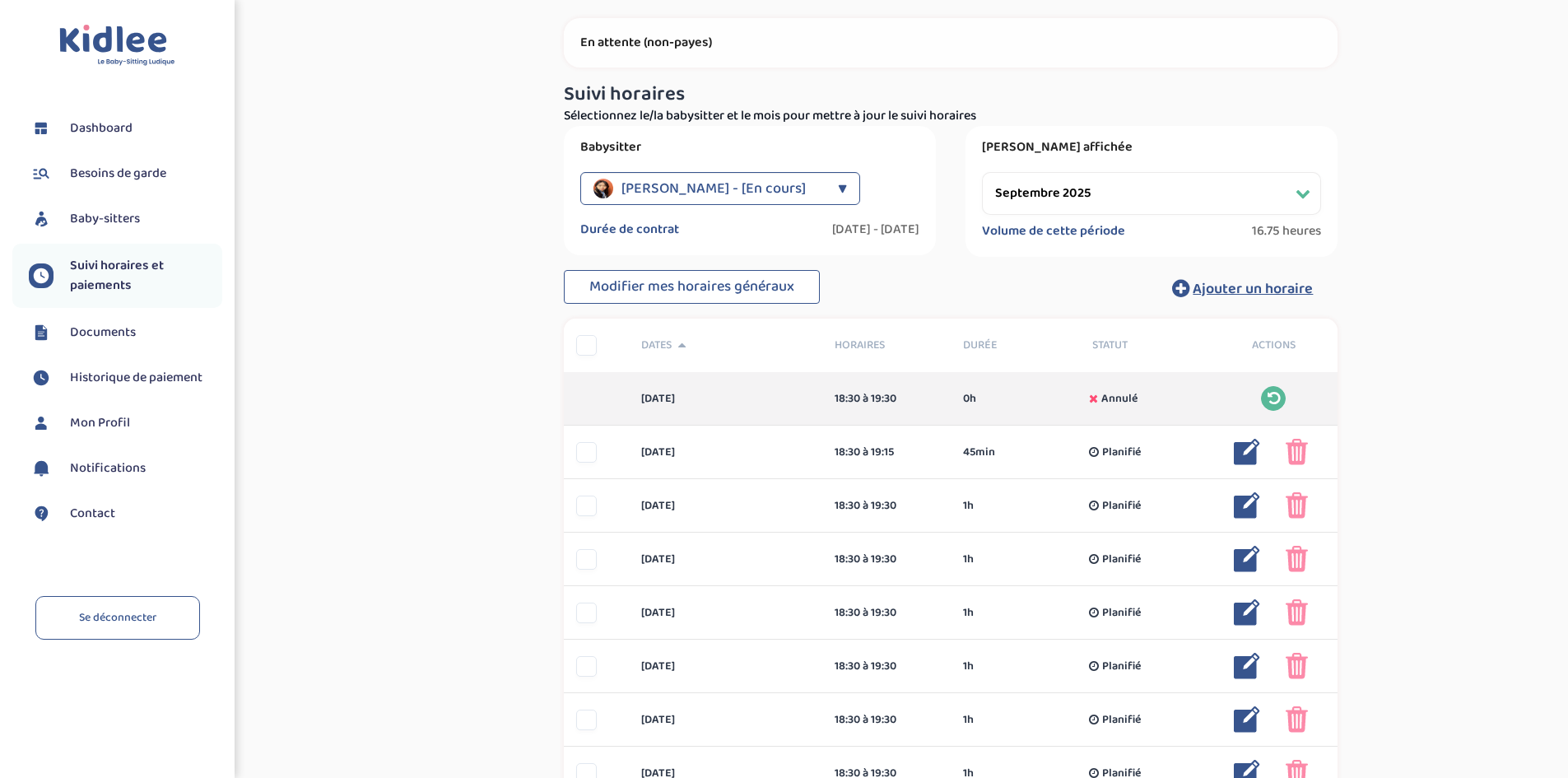
scroll to position [0, 0]
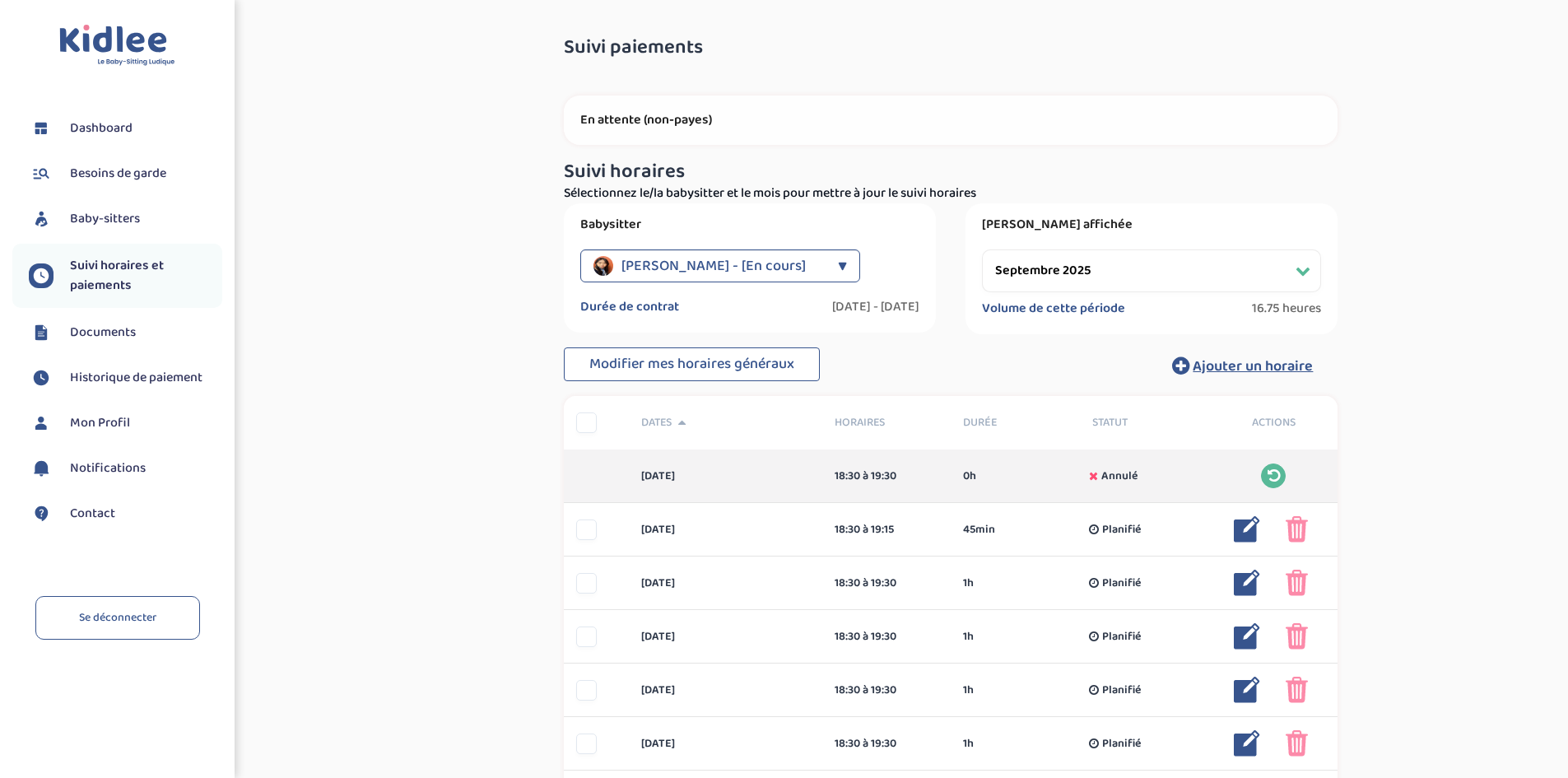
click at [669, 267] on span "SHI Caroline - [En cours]" at bounding box center [714, 265] width 185 height 33
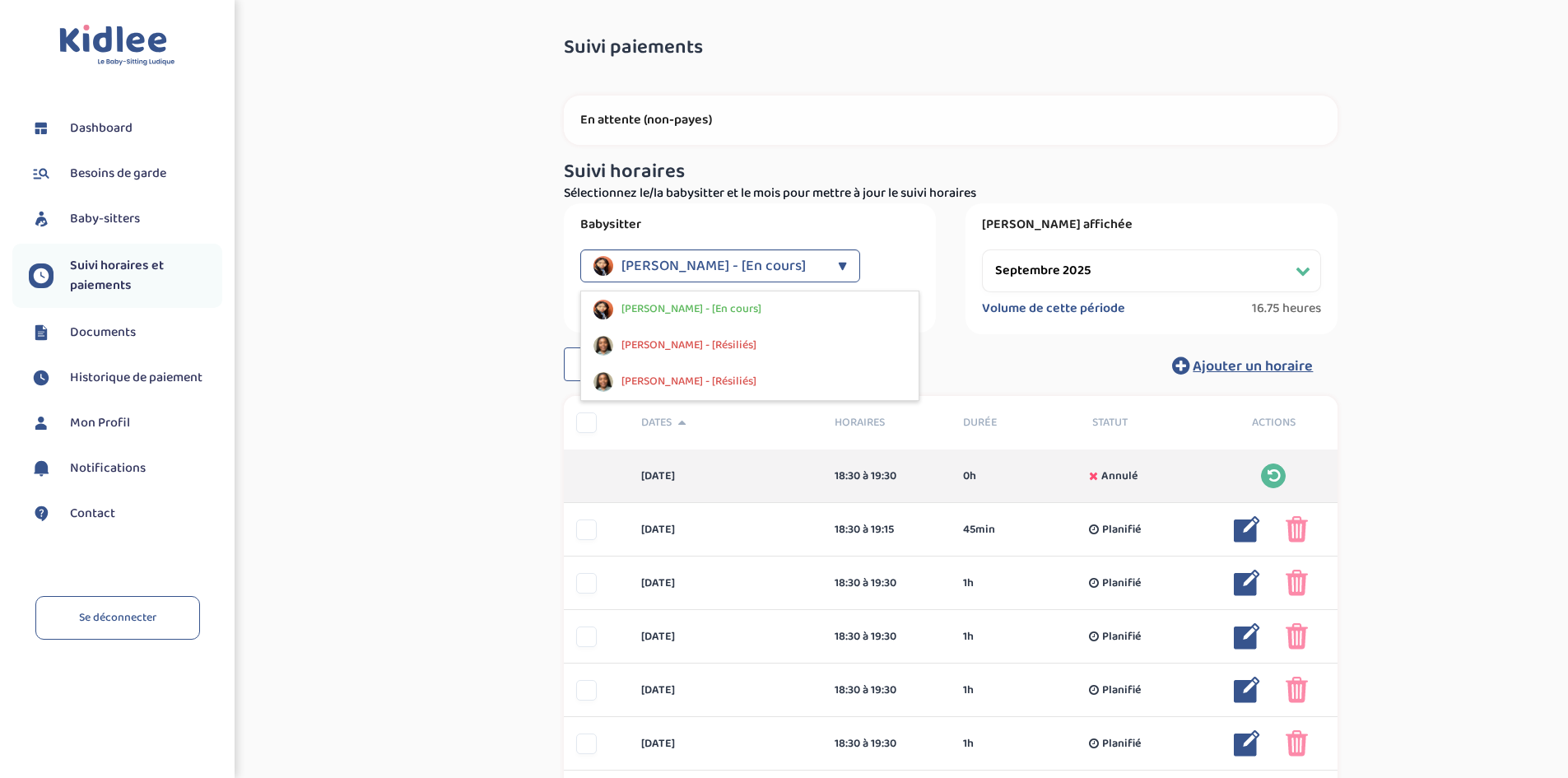
click at [422, 241] on div "Suivi paiements ZVN3t7HS7IJh29hXCZxPzU3xcb5RBZ6NXobQS8zw En attente (non-payes)…" at bounding box center [951, 746] width 1209 height 1443
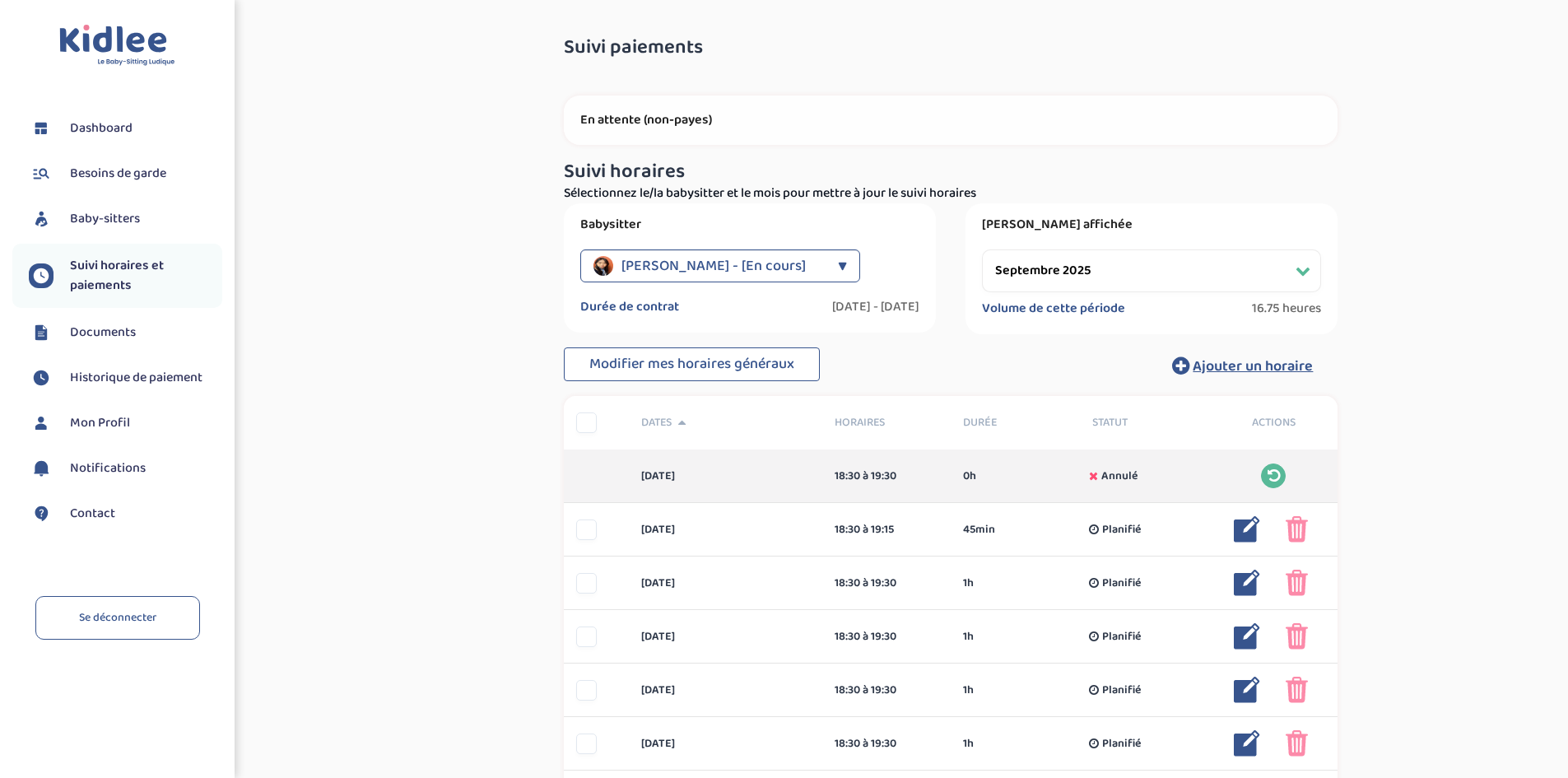
click at [127, 170] on span "Besoins de garde" at bounding box center [118, 173] width 96 height 20
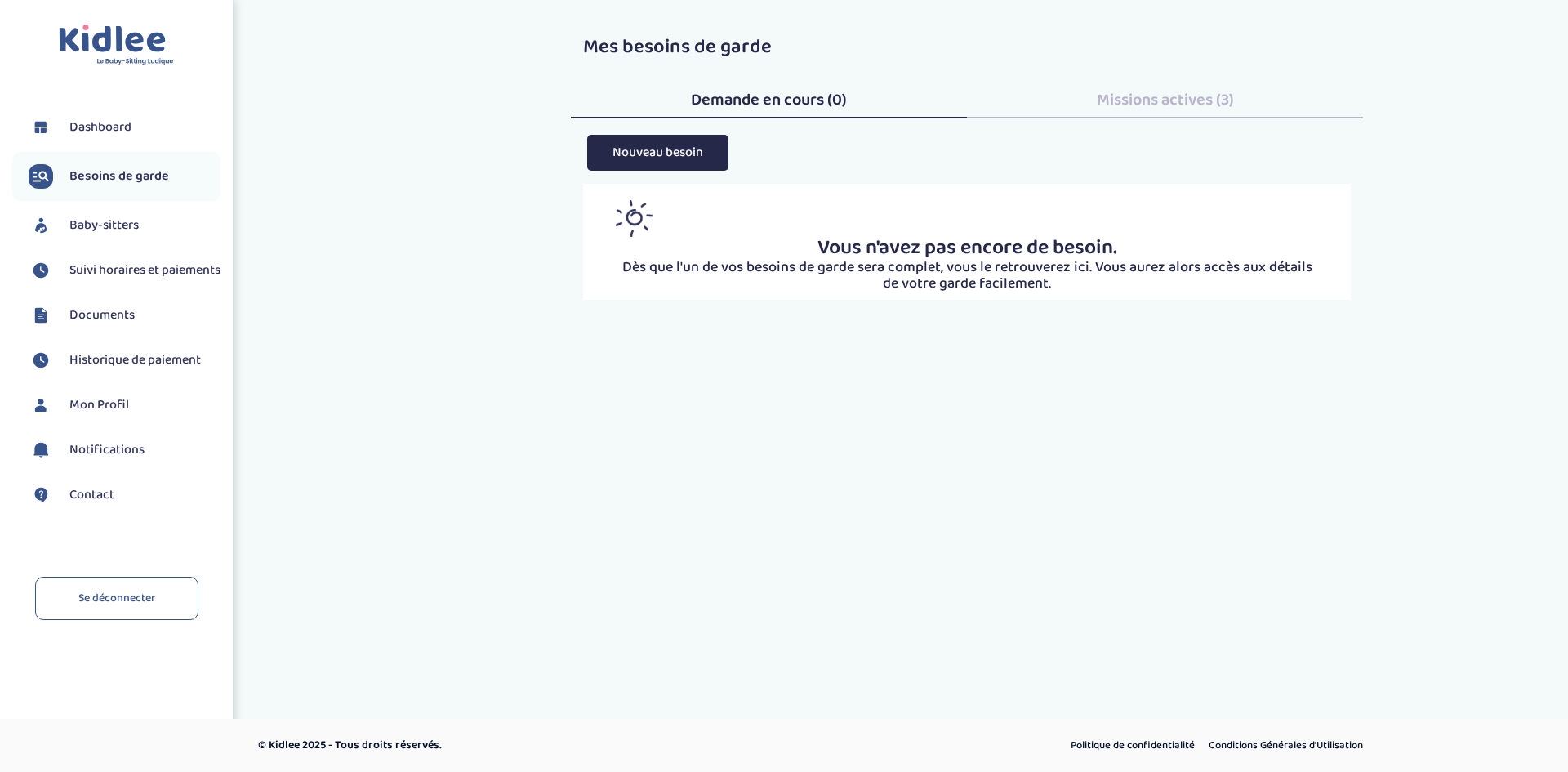
click at [106, 233] on span "Baby-sitters" at bounding box center [103, 225] width 69 height 20
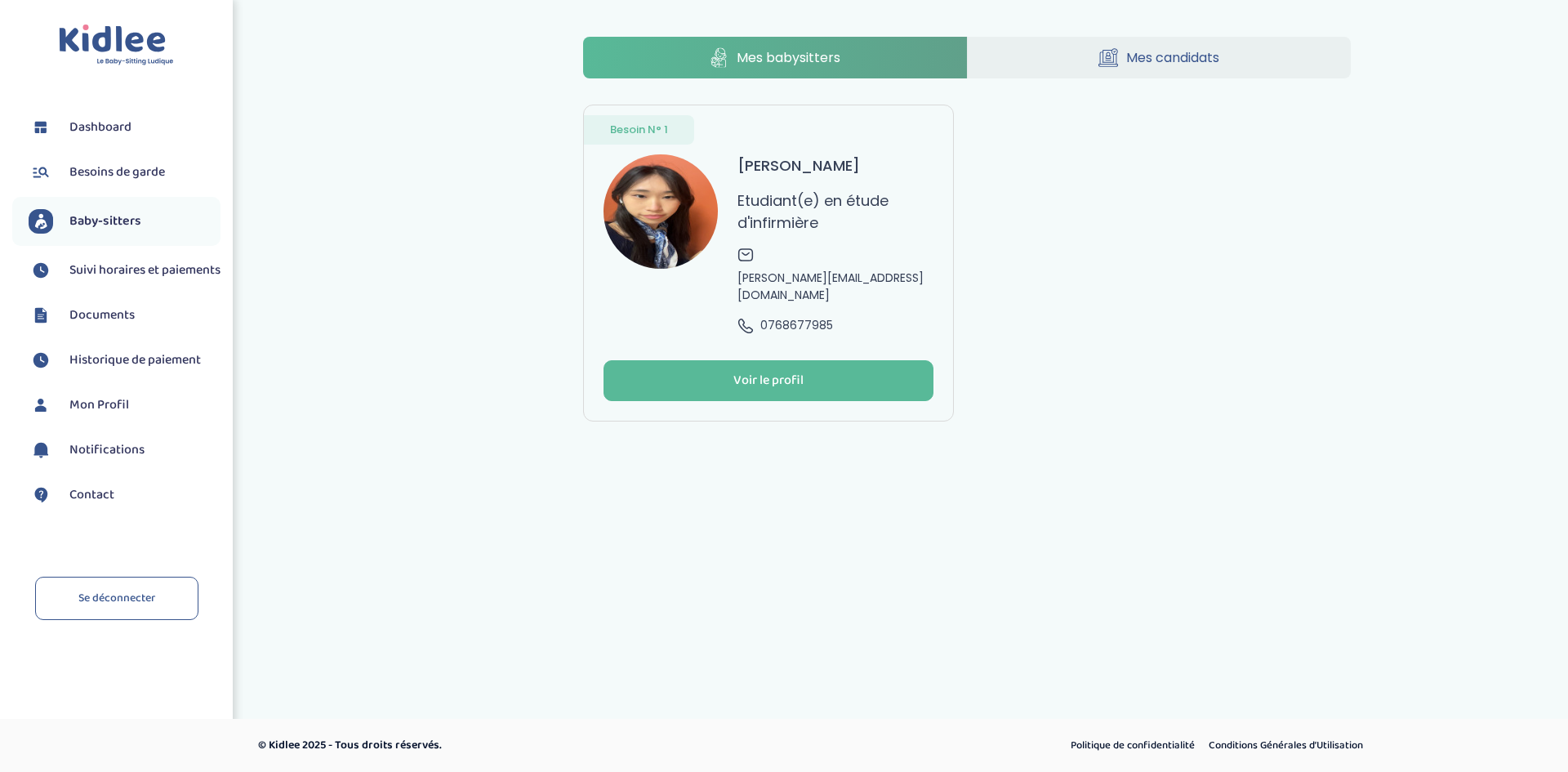
click at [128, 176] on span "Besoins de garde" at bounding box center [117, 172] width 95 height 20
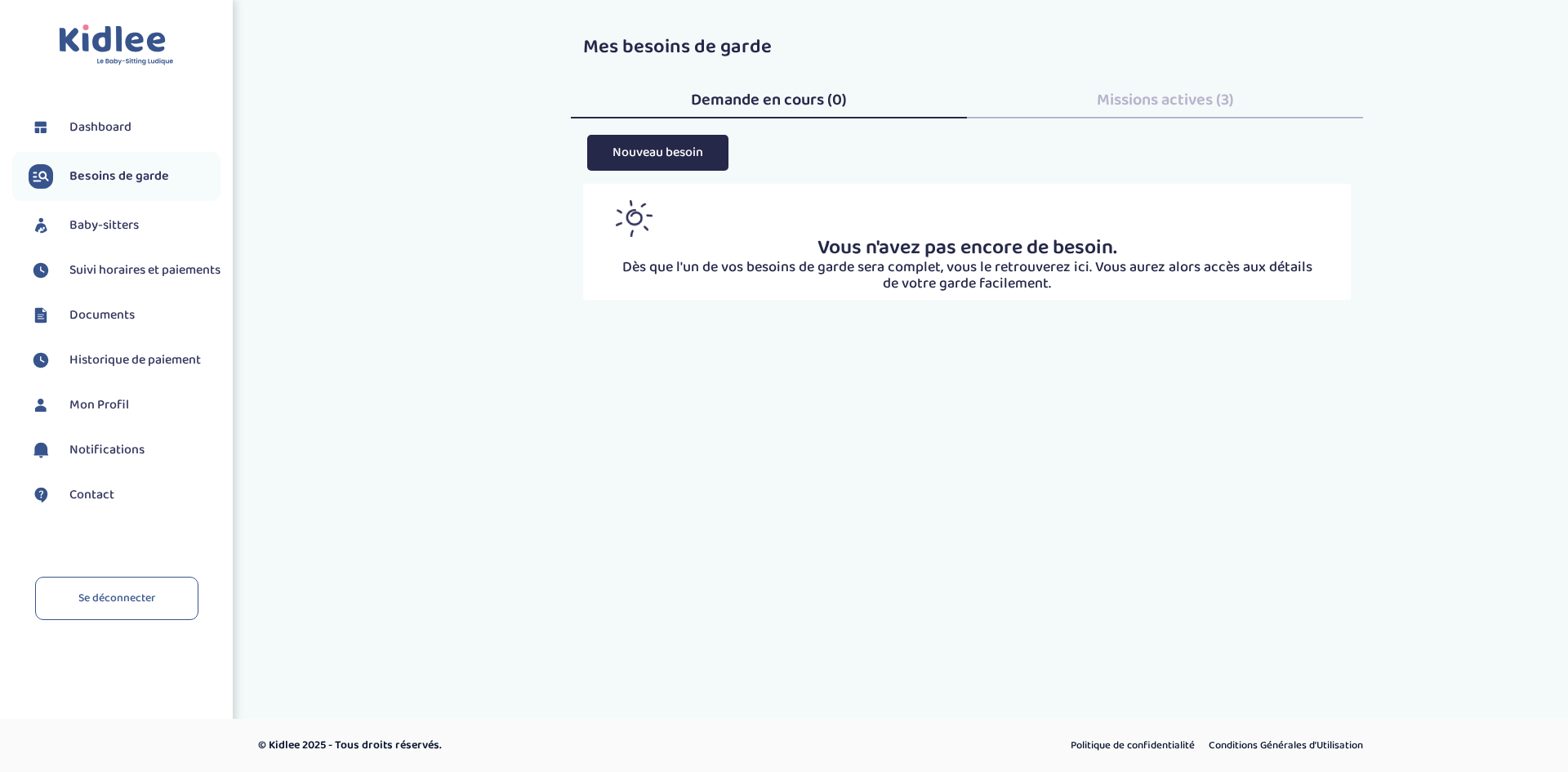
click at [1153, 103] on span "Missions actives (3)" at bounding box center [1165, 100] width 137 height 26
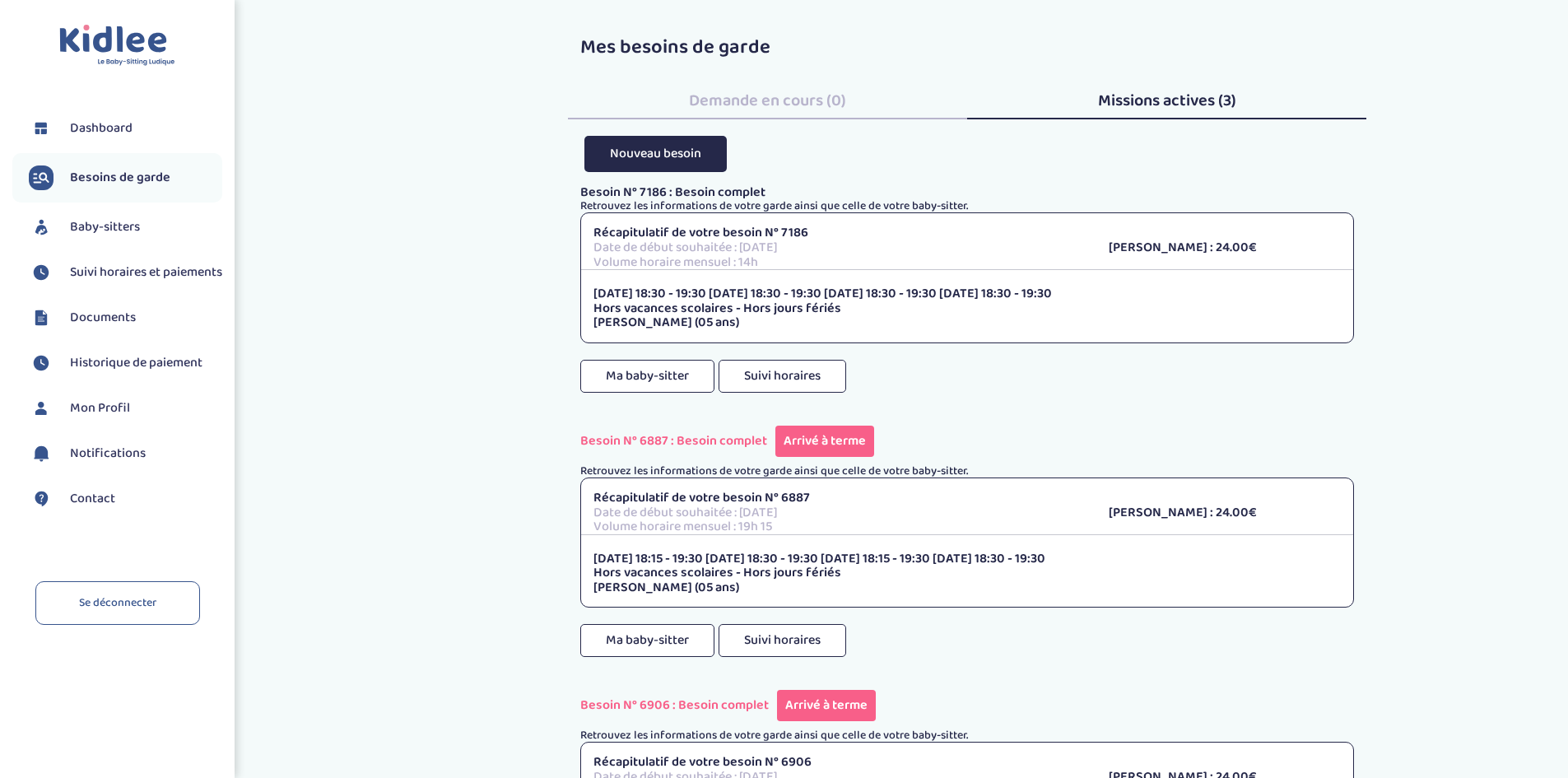
click at [110, 225] on span "Baby-sitters" at bounding box center [104, 227] width 70 height 20
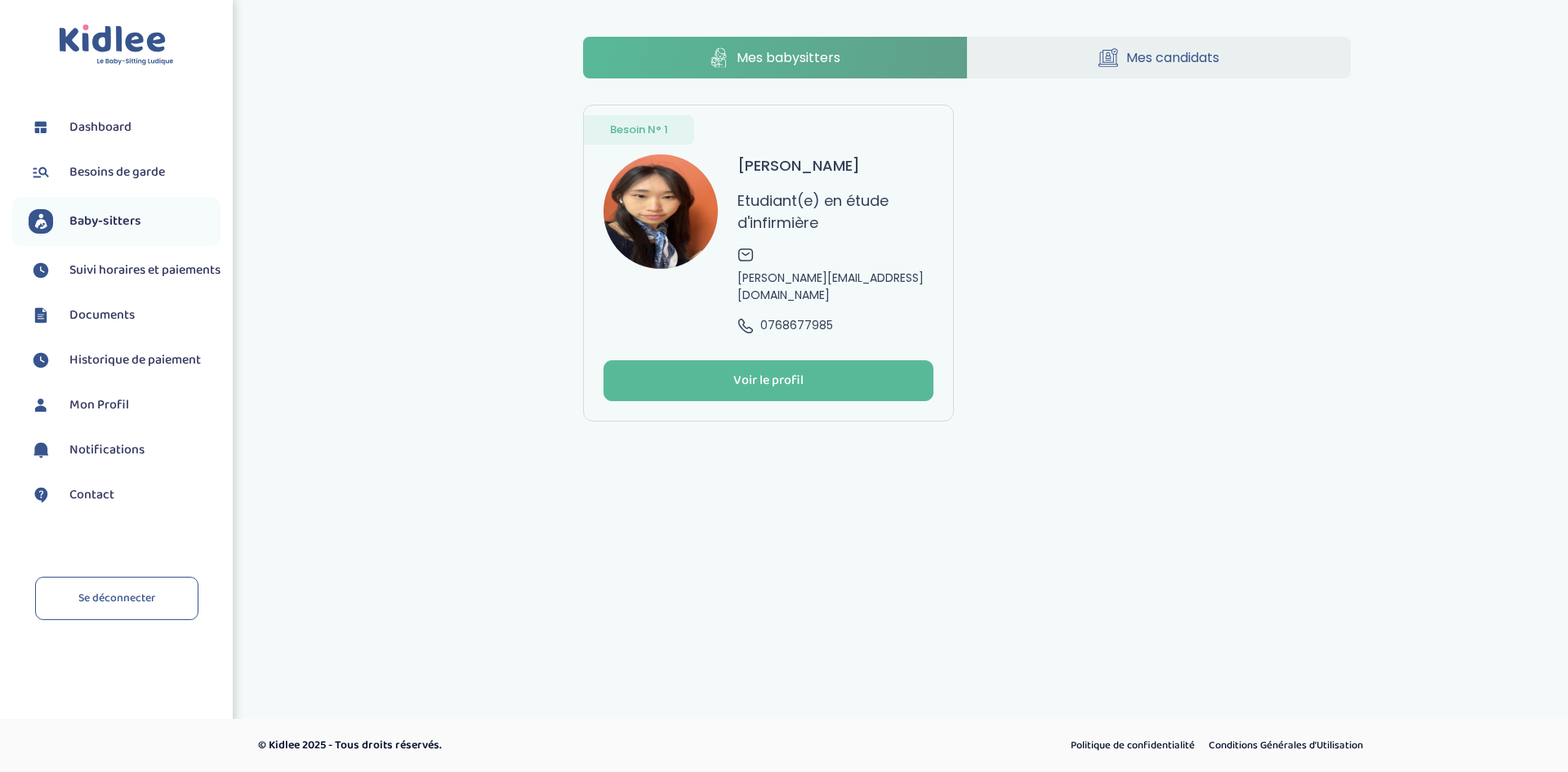
click at [110, 126] on span "Dashboard" at bounding box center [100, 127] width 62 height 20
click at [105, 279] on span "Suivi horaires et paiements" at bounding box center [144, 270] width 151 height 20
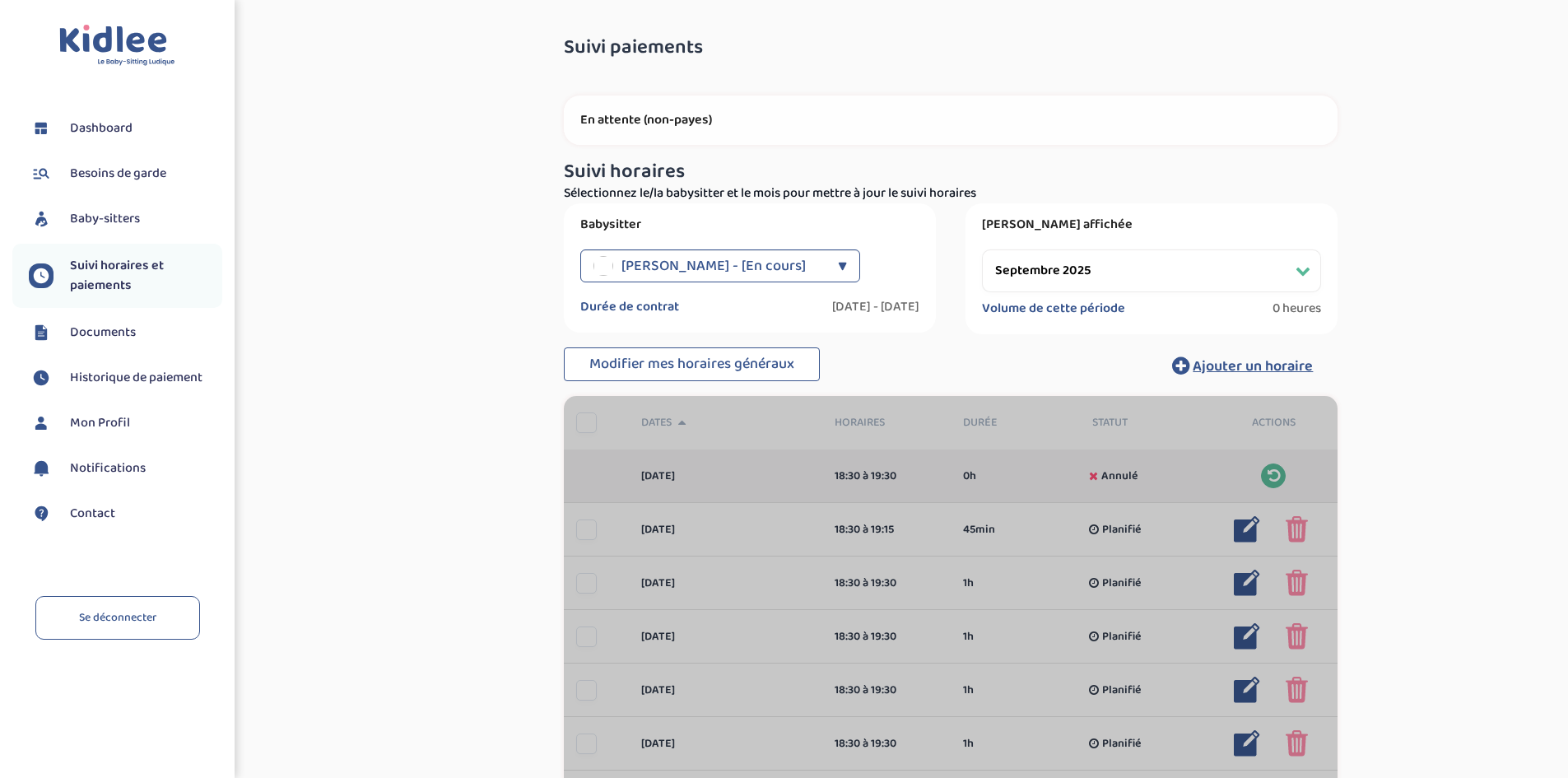
select select "septembre 2025"
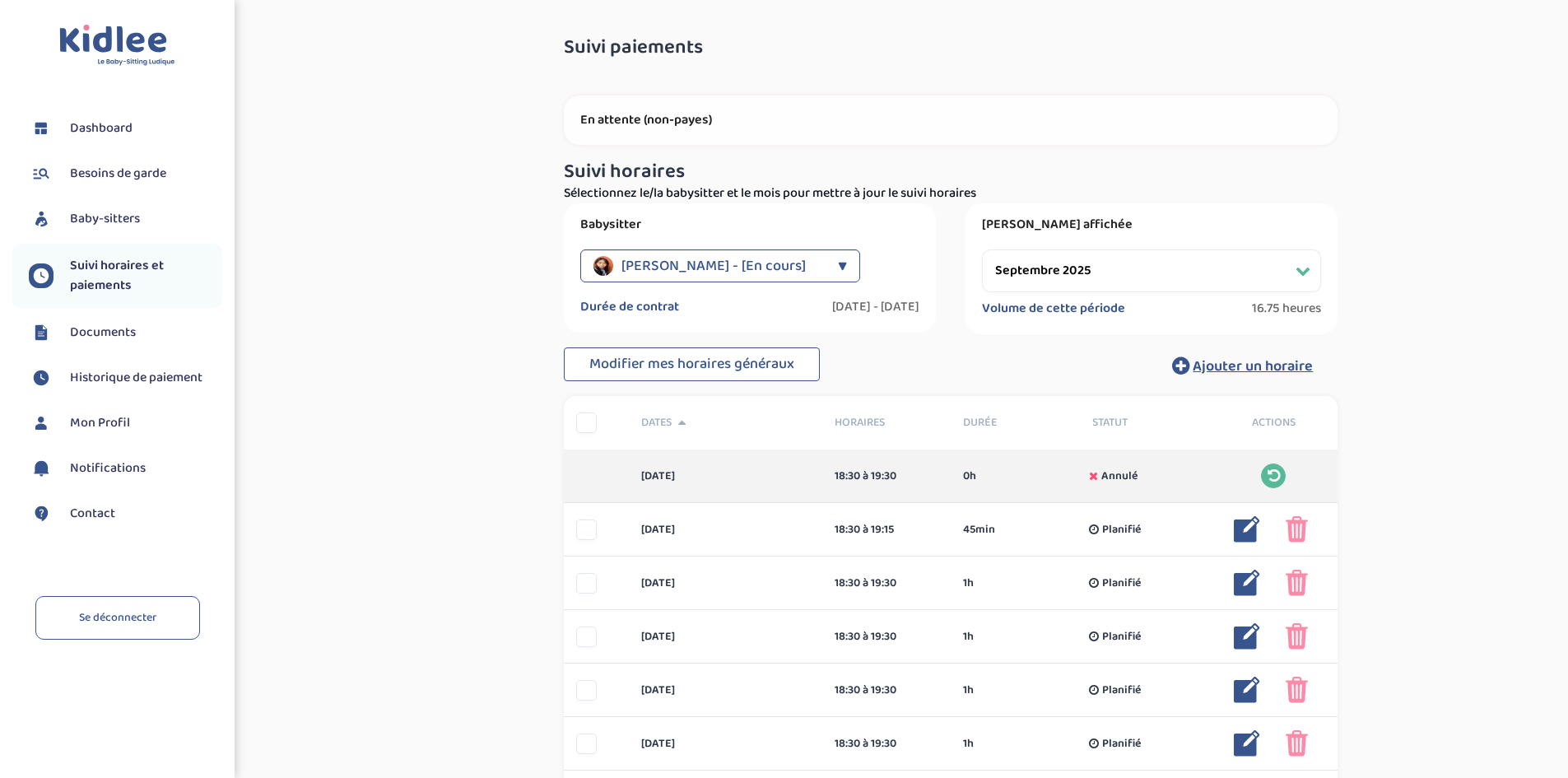
click at [115, 381] on span "Historique de paiement" at bounding box center [136, 378] width 132 height 20
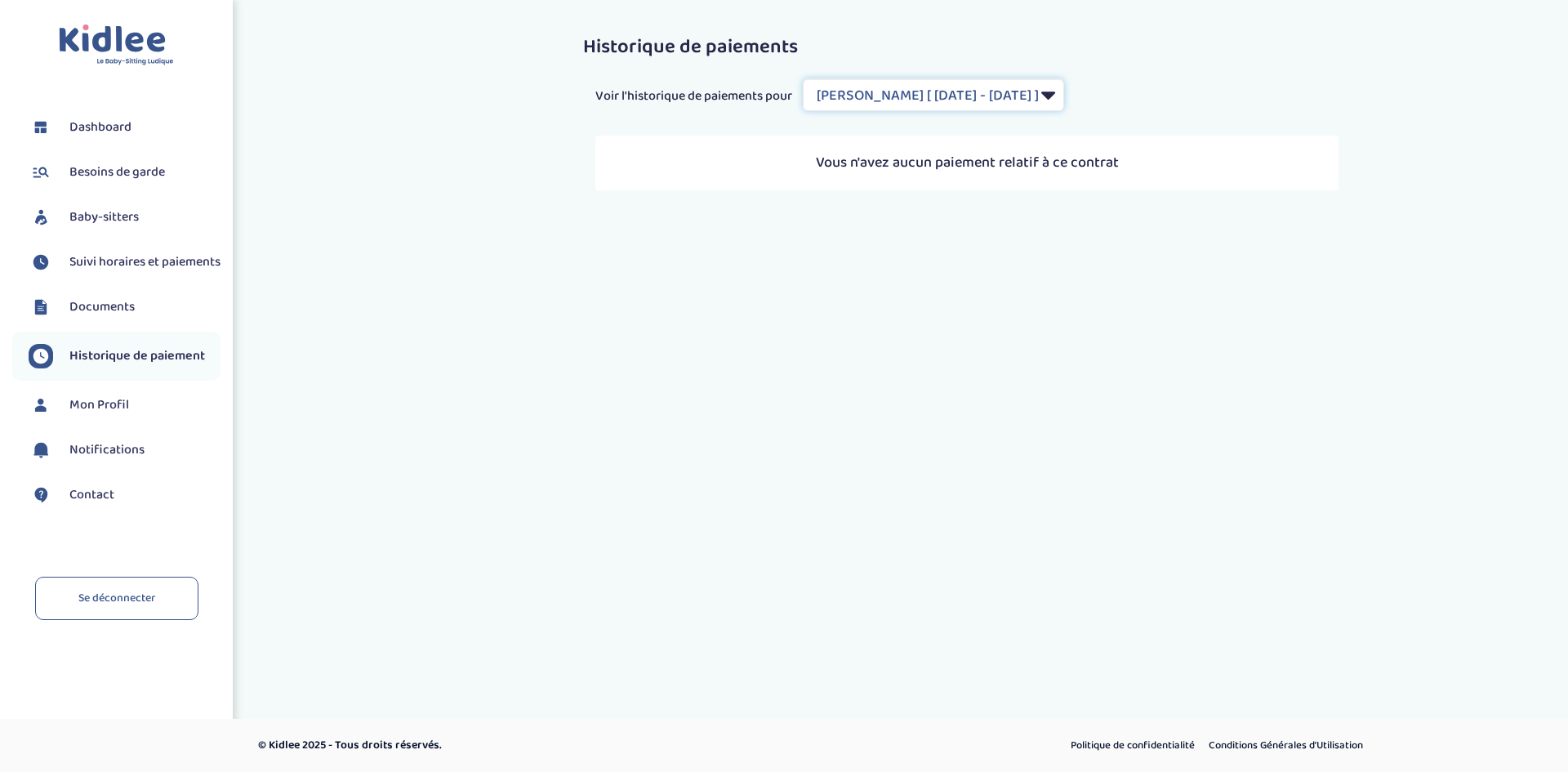
click at [888, 109] on select "Filtrer par Contrat [PERSON_NAME] [ [DATE] - [DATE] ] [PERSON_NAME] [ [DATE] - …" at bounding box center [933, 95] width 261 height 32
select select "2121"
click at [804, 78] on select "Filtrer par Contrat [PERSON_NAME] [ [DATE] - [DATE] ] [PERSON_NAME] [ [DATE] - …" at bounding box center [933, 95] width 261 height 32
click at [87, 272] on span "Suivi horaires et paiements" at bounding box center [144, 262] width 151 height 20
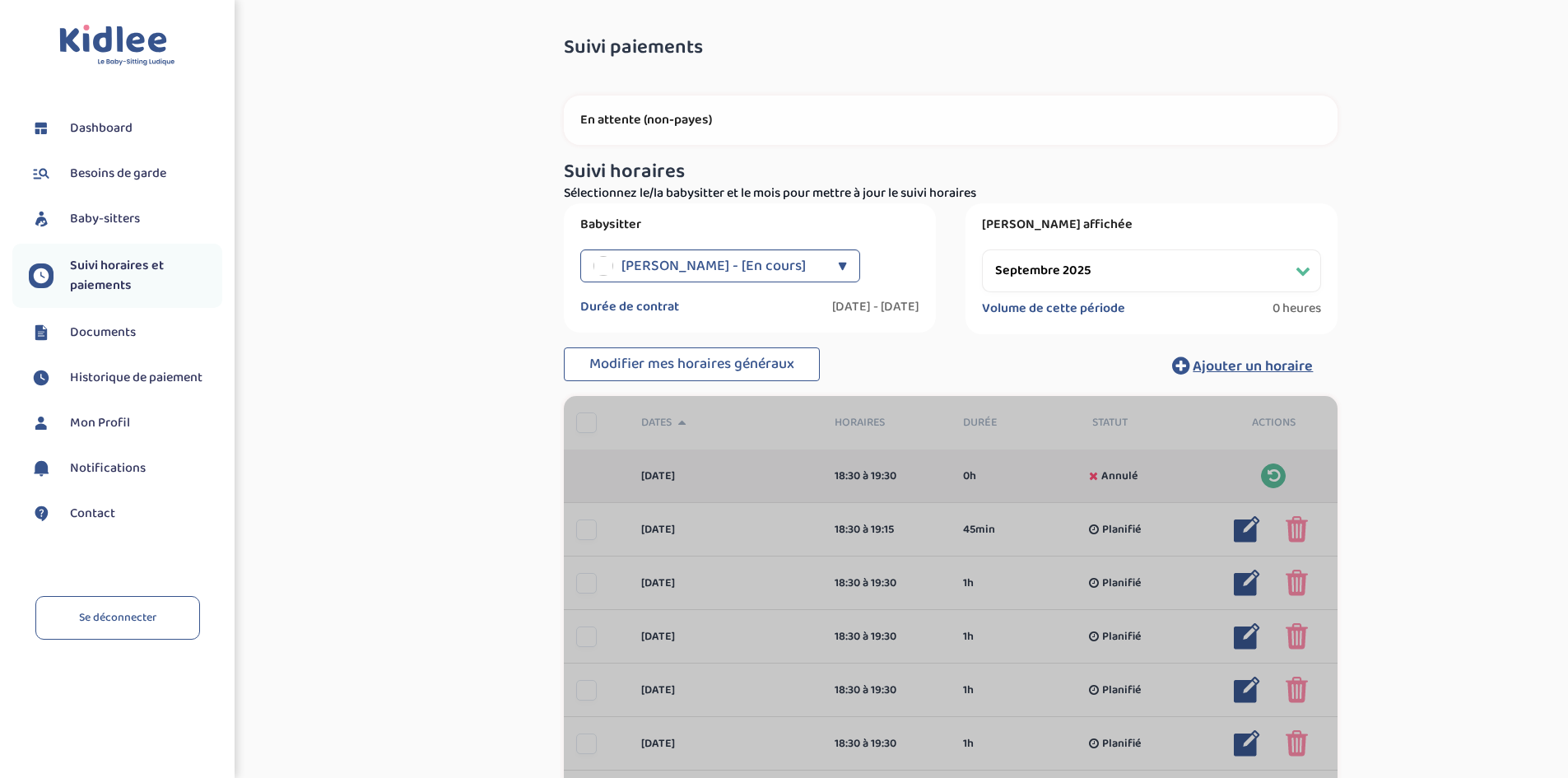
select select "septembre 2025"
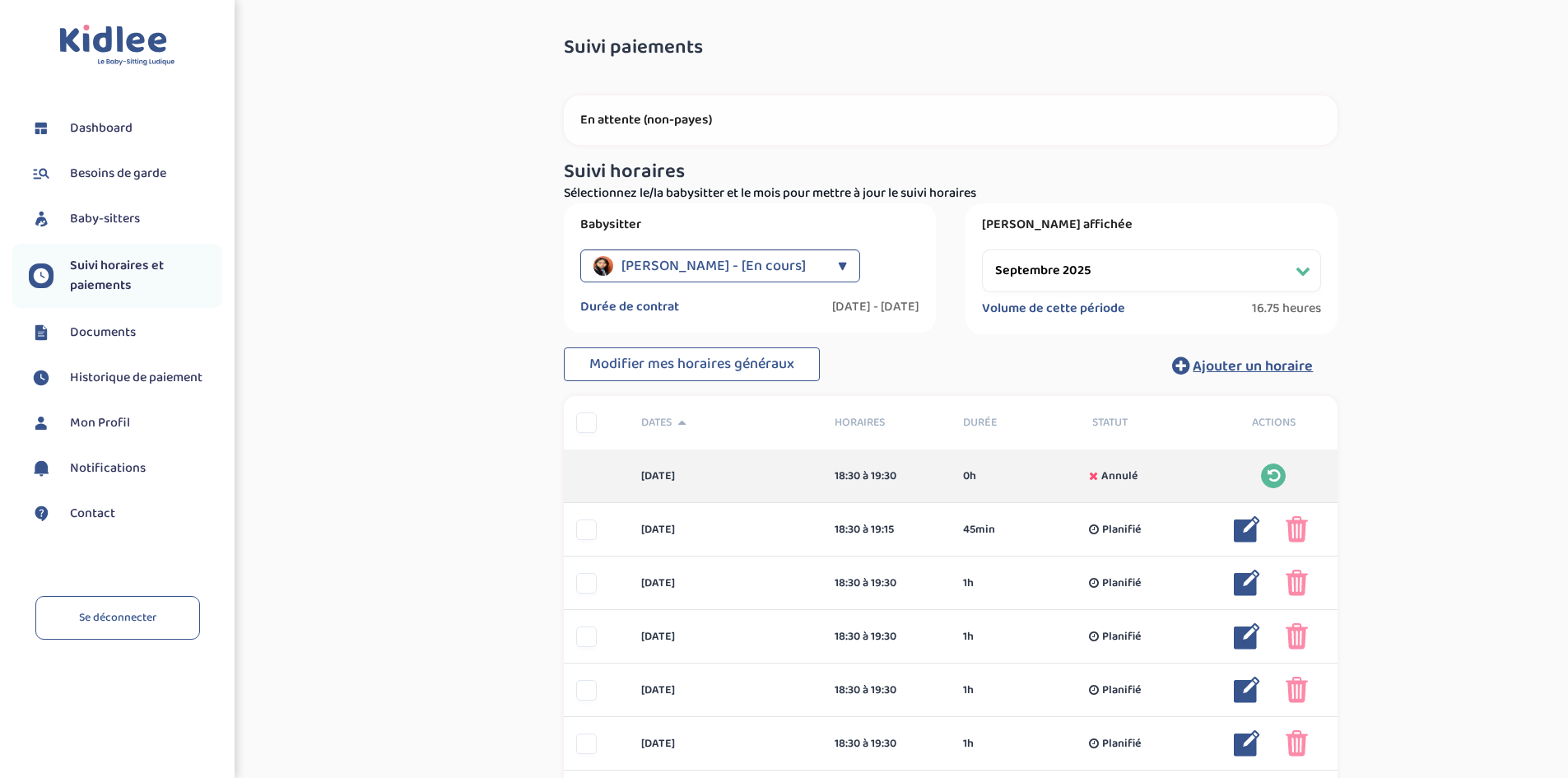
click at [146, 375] on span "Historique de paiement" at bounding box center [136, 378] width 132 height 20
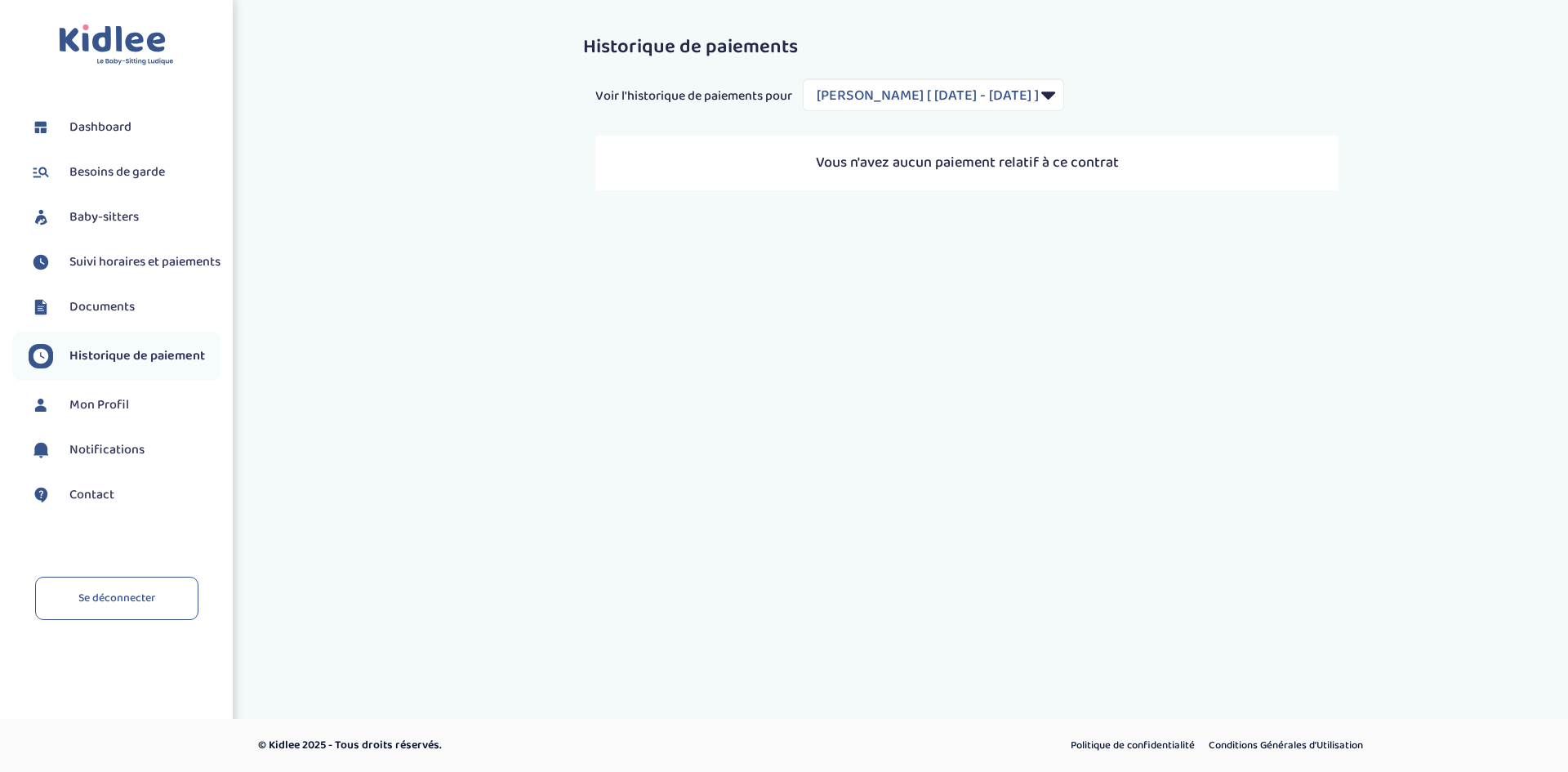
select select "1948"
click at [94, 316] on span "Documents" at bounding box center [101, 307] width 66 height 20
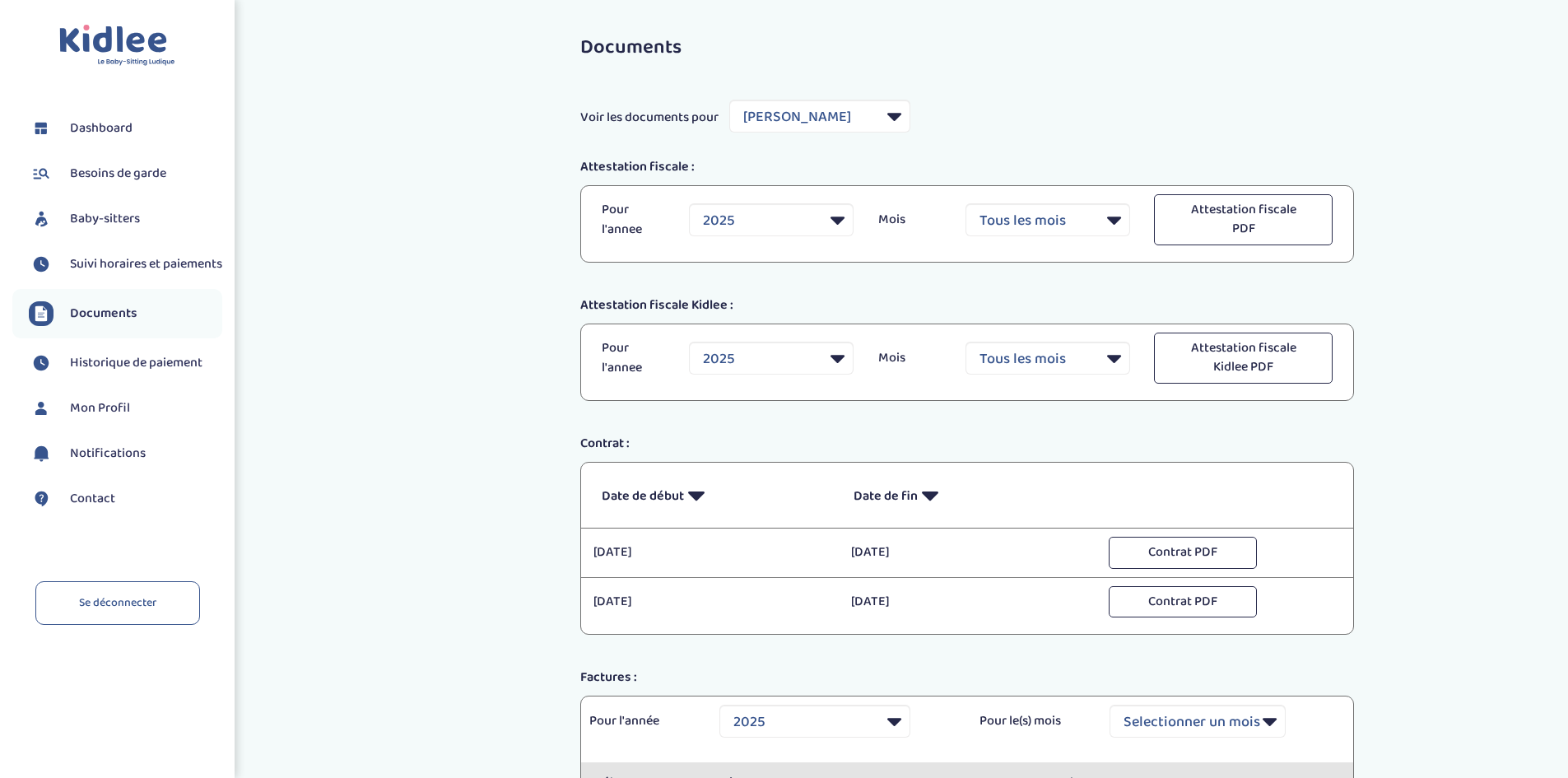
select select "22330"
select select "2025"
click at [148, 175] on span "Besoins de garde" at bounding box center [118, 173] width 96 height 20
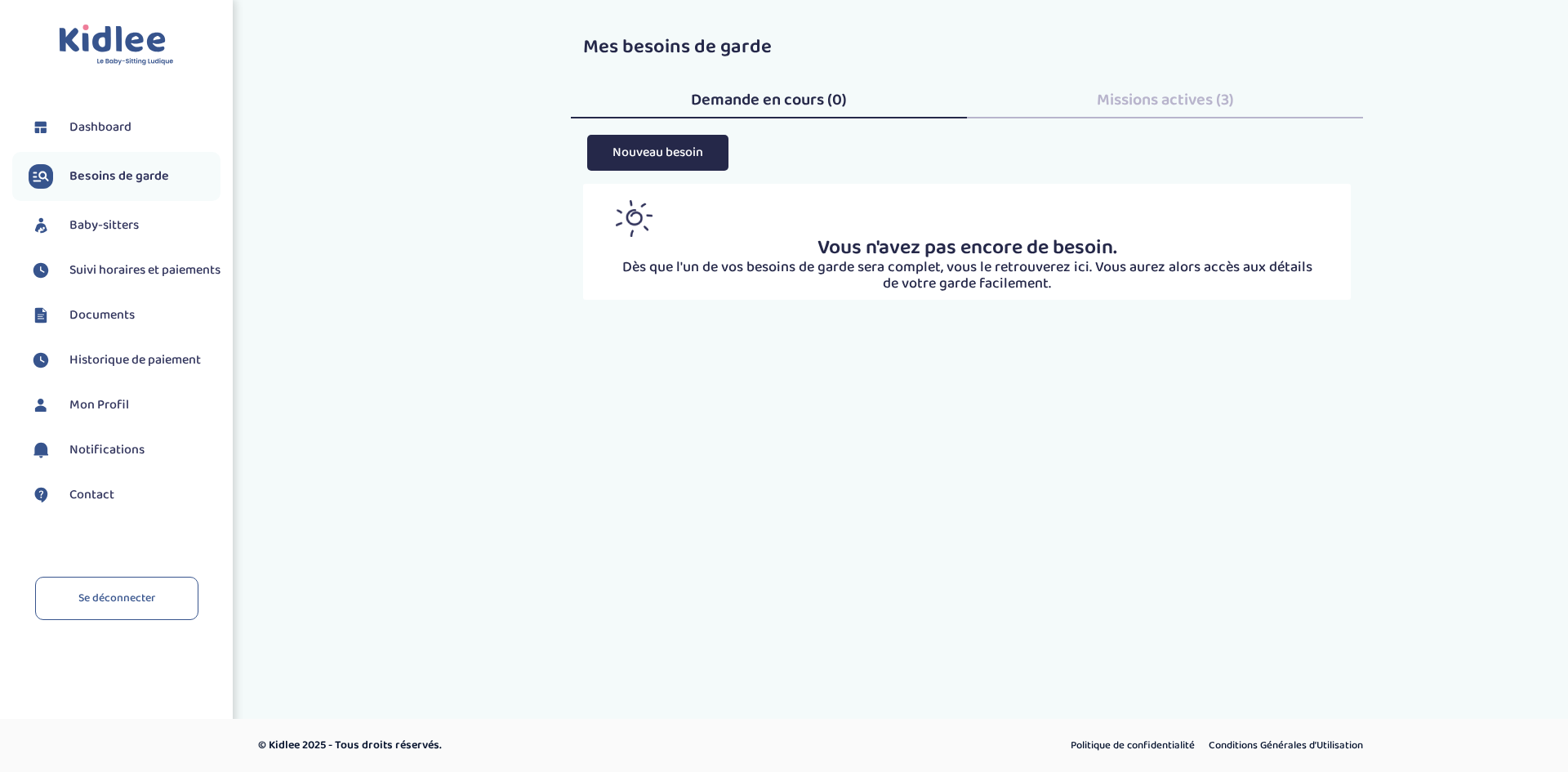
click at [123, 131] on span "Dashboard" at bounding box center [100, 127] width 62 height 20
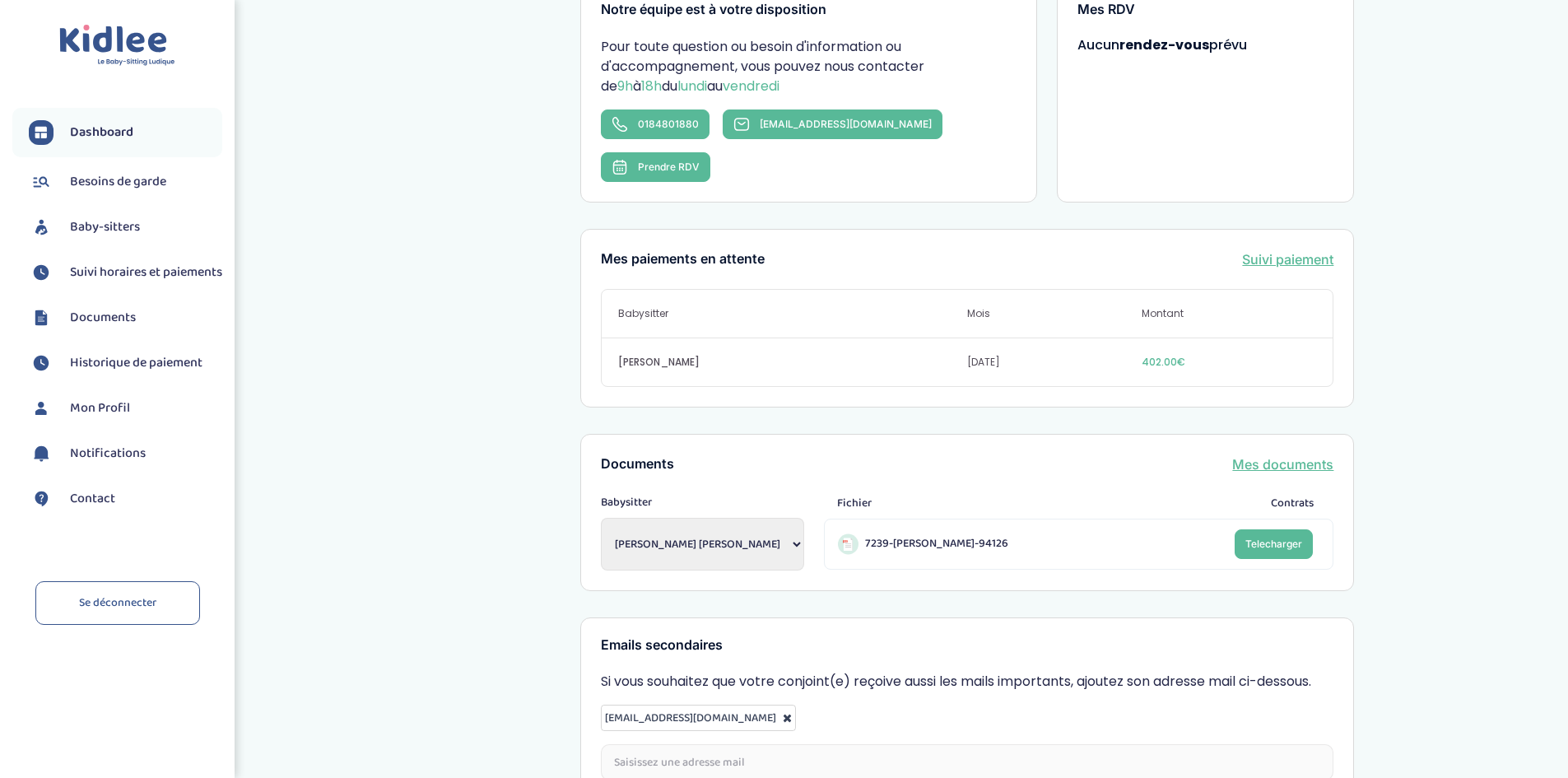
scroll to position [57, 0]
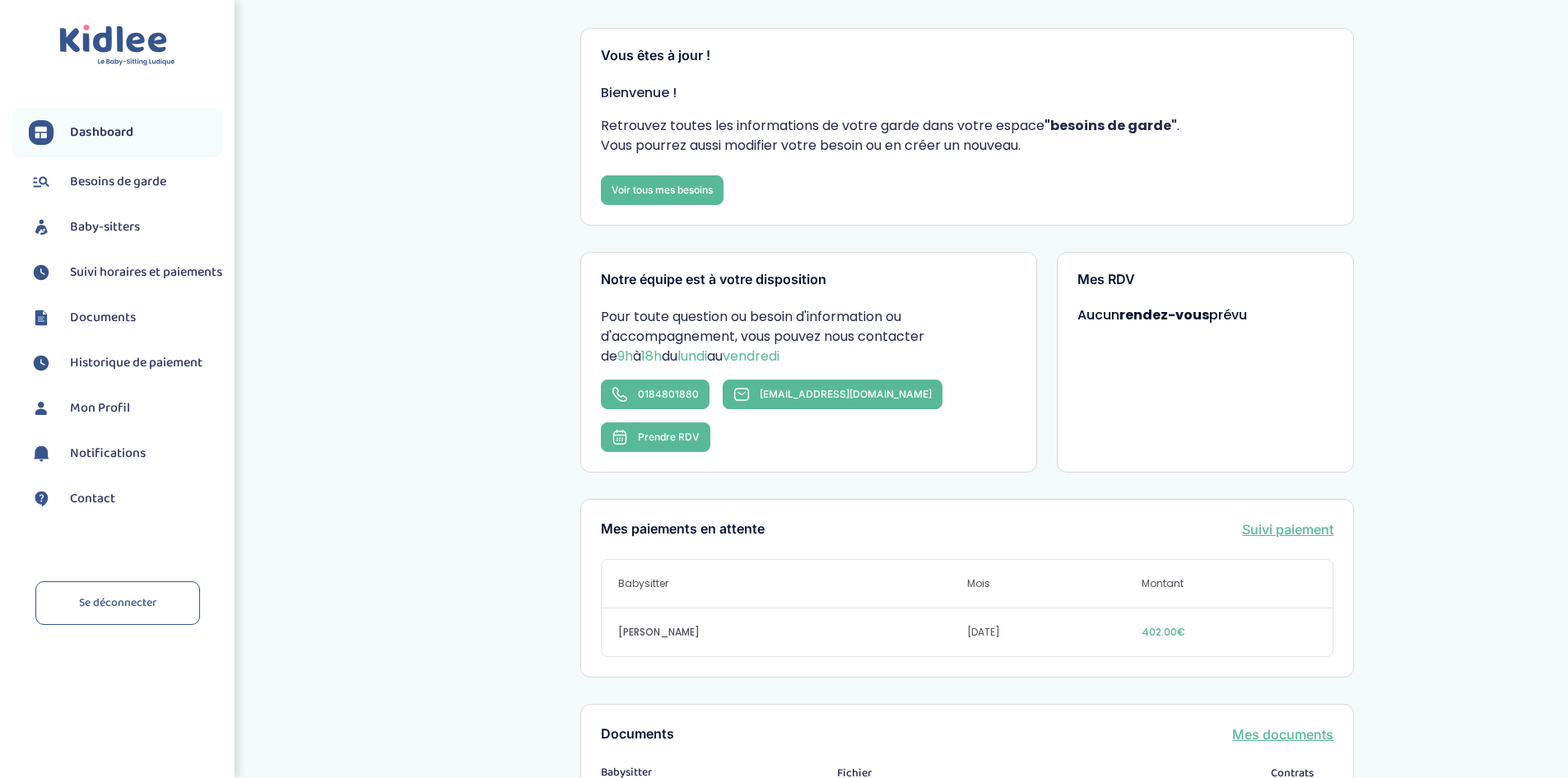
click at [123, 373] on span "Historique de paiement" at bounding box center [136, 362] width 132 height 20
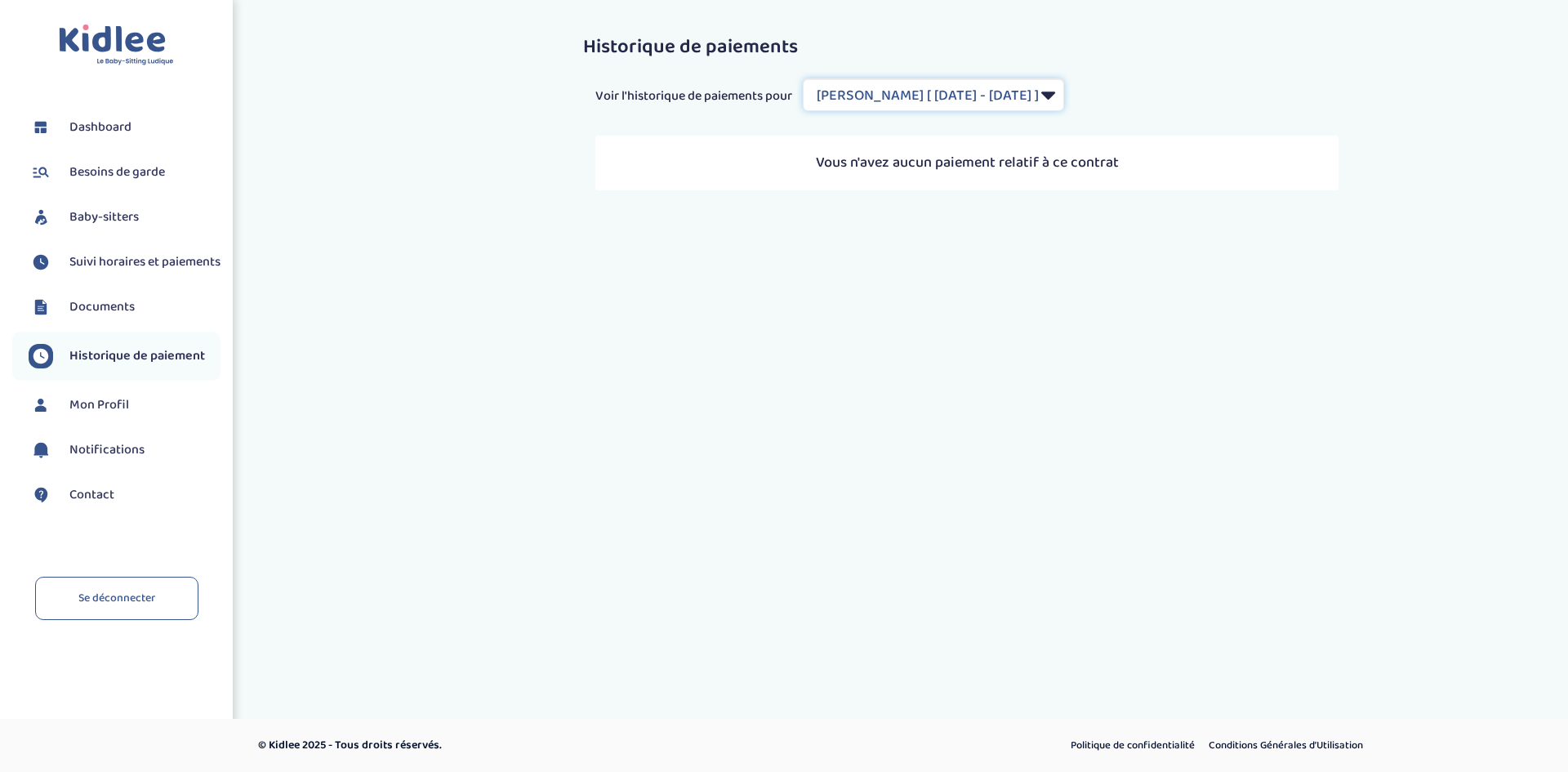
click at [945, 107] on select "Filtrer par Contrat NTUMBA mukuna Lajoie [ 2025-03-03 - 2025-03-31 ] NTUMBA muk…" at bounding box center [933, 95] width 261 height 32
select select "1959"
click at [804, 78] on select "Filtrer par Contrat NTUMBA mukuna Lajoie [ 2025-03-03 - 2025-03-31 ] NTUMBA muk…" at bounding box center [933, 95] width 261 height 32
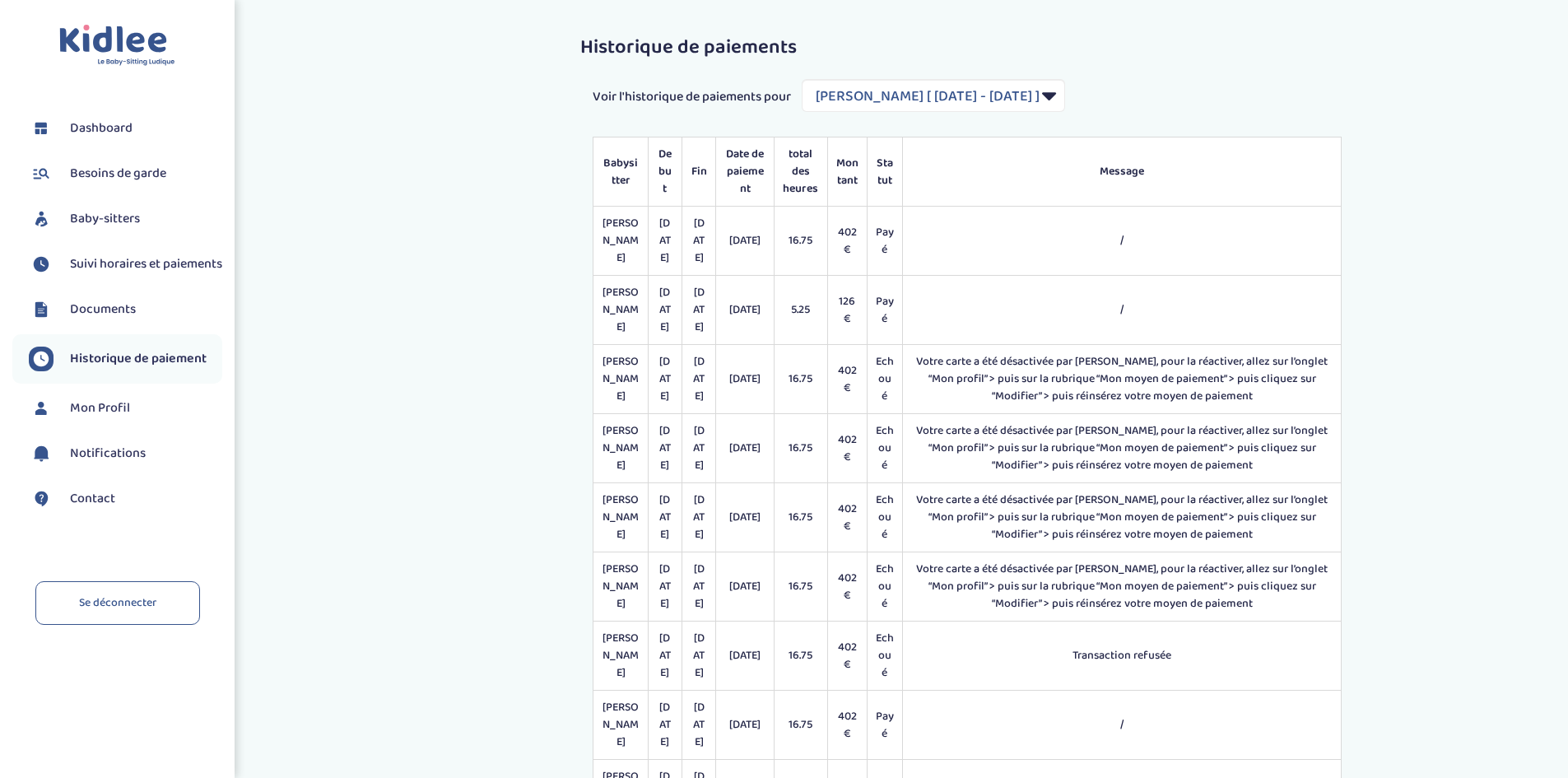
click at [110, 319] on span "Documents" at bounding box center [102, 309] width 66 height 20
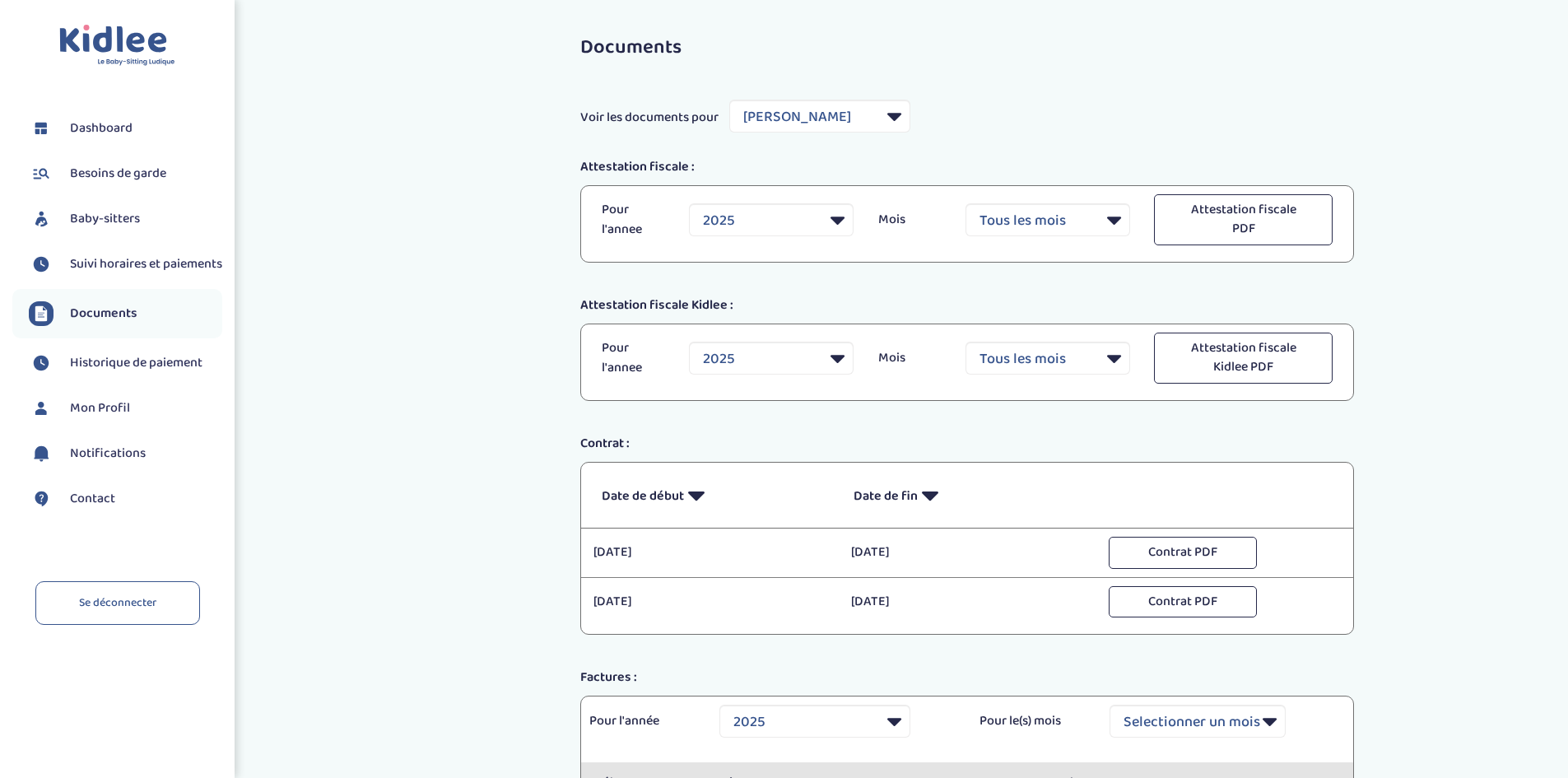
select select "22330"
select select "2025"
click at [113, 263] on span "Suivi horaires et paiements" at bounding box center [145, 264] width 152 height 20
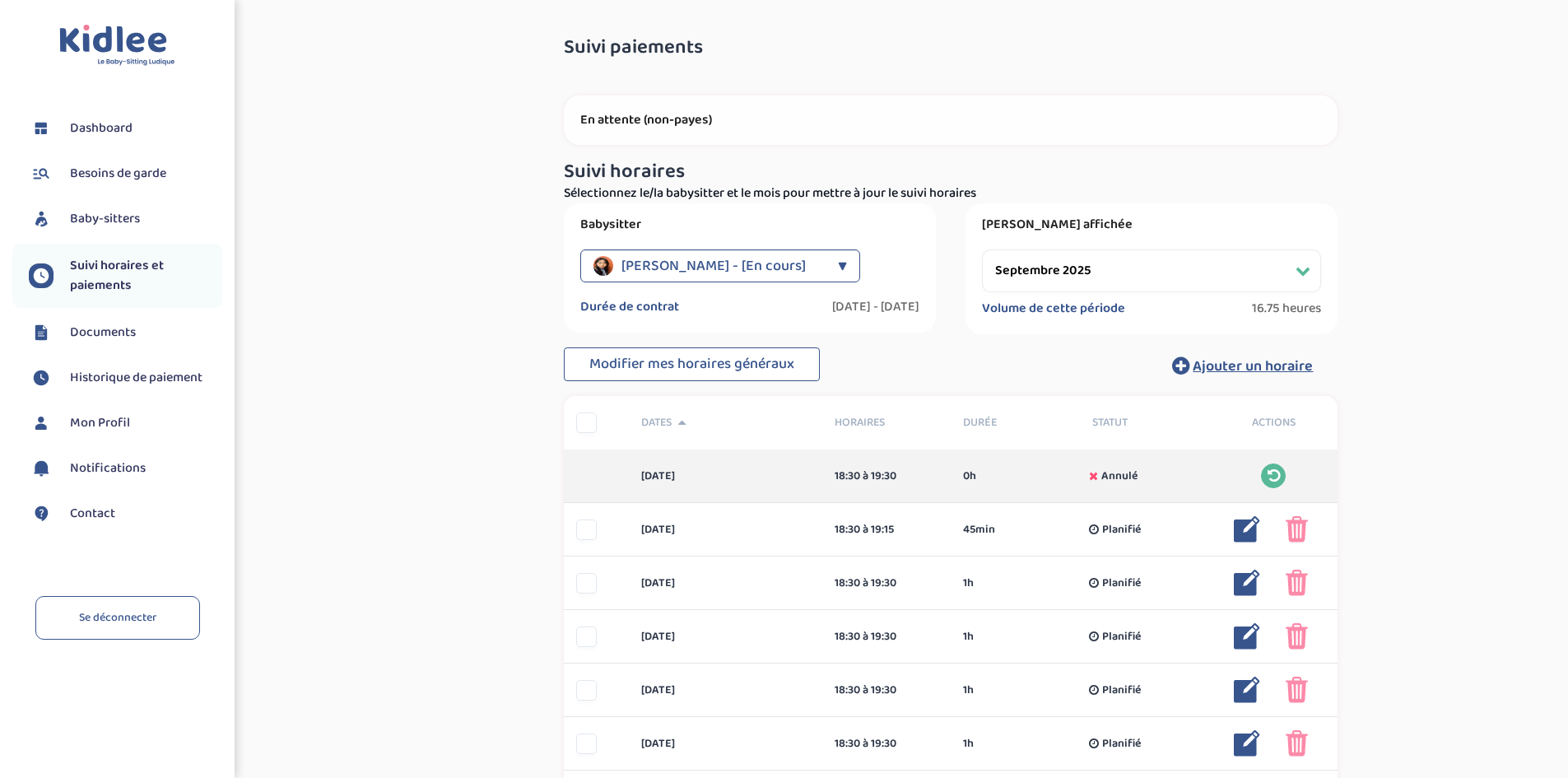
click at [711, 261] on span "[PERSON_NAME] - [En cours]" at bounding box center [714, 265] width 185 height 33
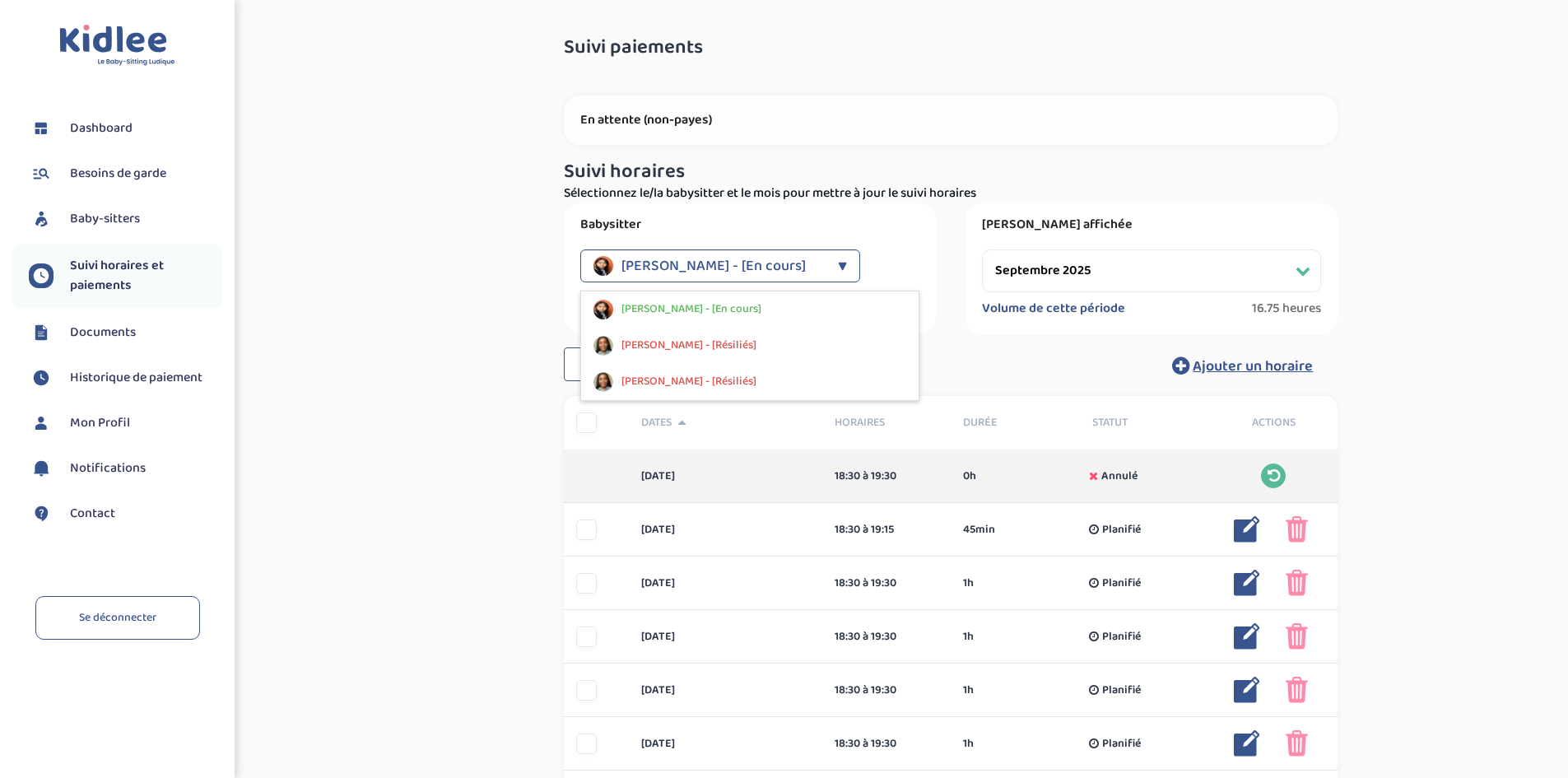
click at [689, 338] on span "[PERSON_NAME] - [Résiliés]" at bounding box center [689, 345] width 135 height 17
select select "mars 2025"
